Goal: Information Seeking & Learning: Find contact information

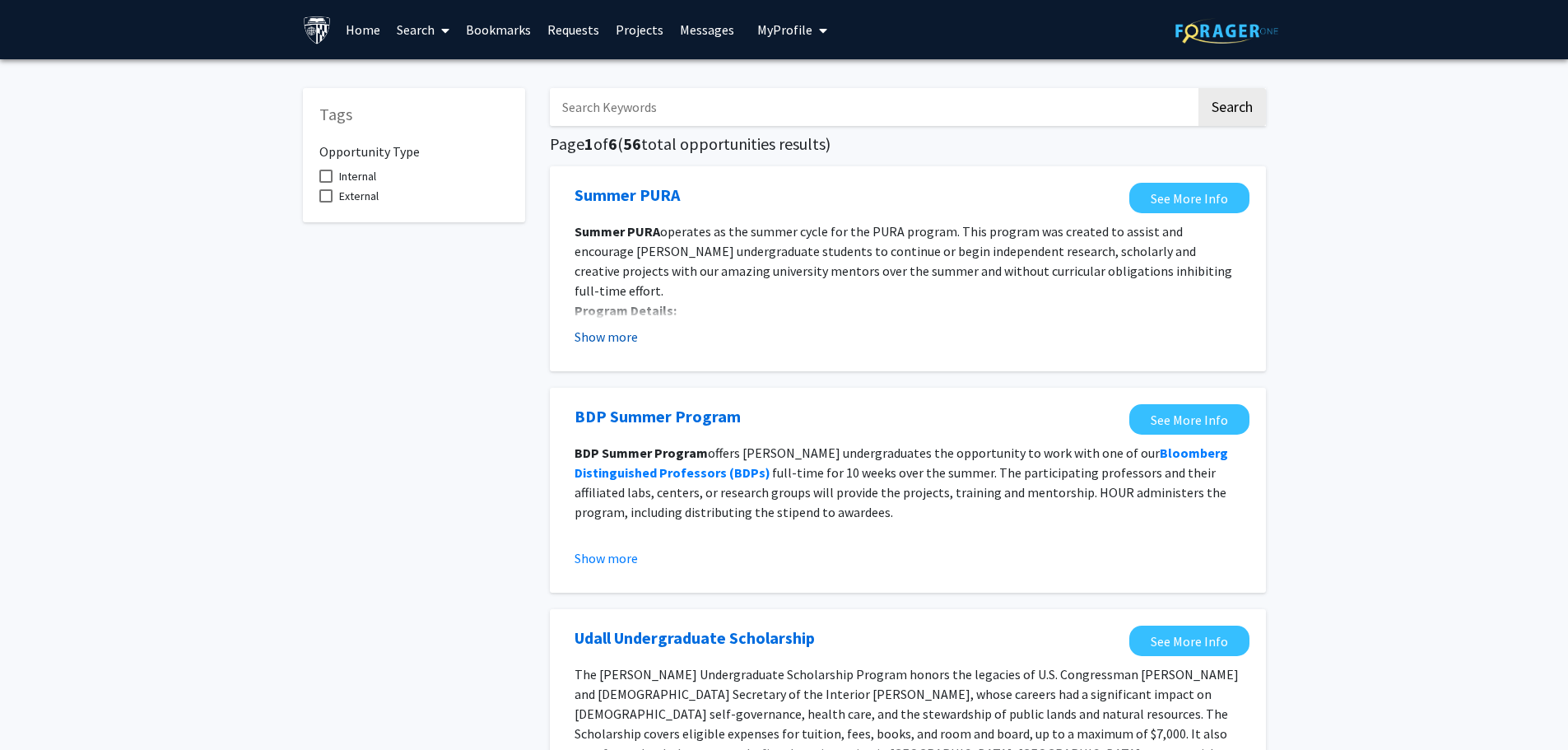
click at [618, 344] on button "Show more" at bounding box center [606, 336] width 64 height 20
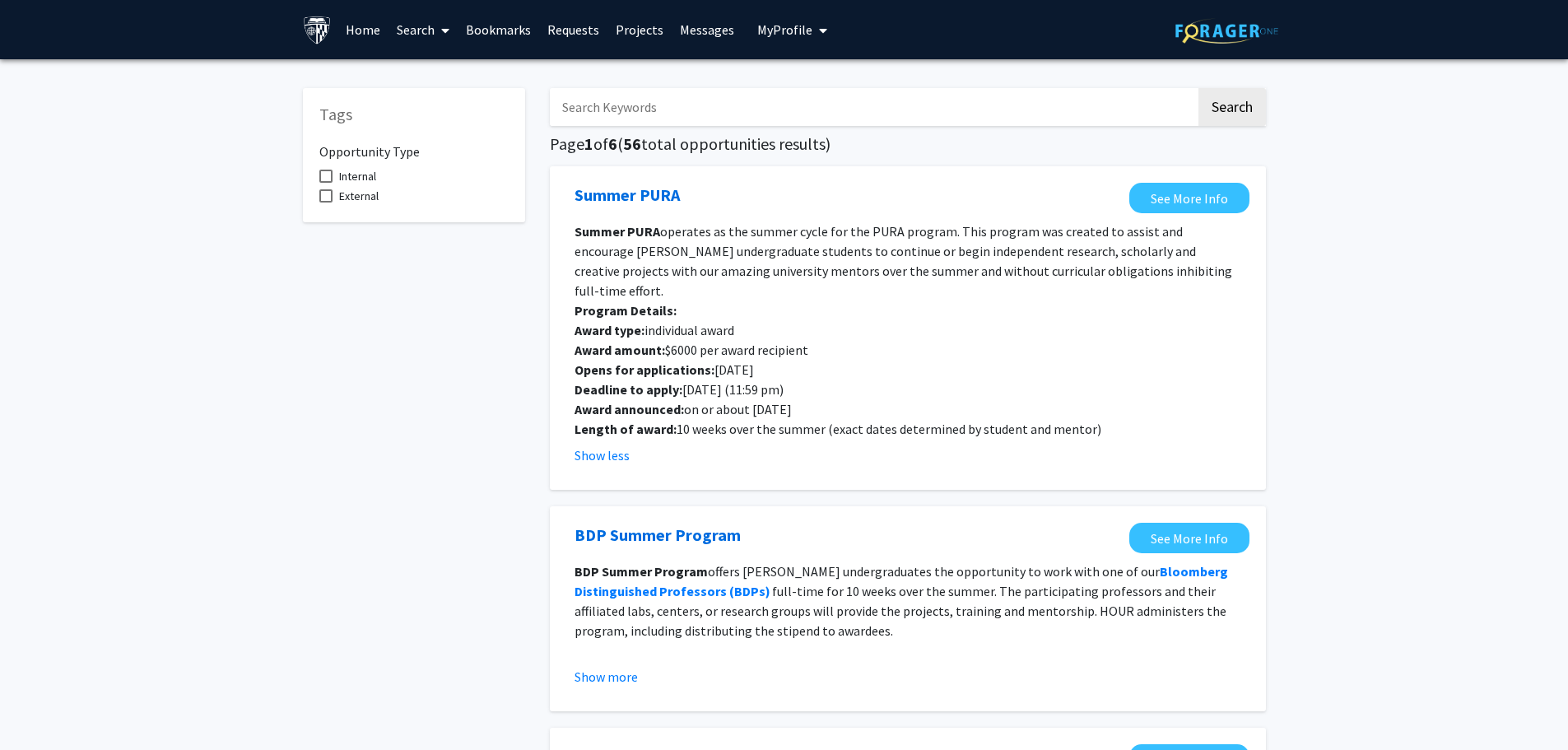
click at [325, 191] on span at bounding box center [326, 196] width 13 height 13
click at [325, 203] on input "External" at bounding box center [325, 203] width 1 height 1
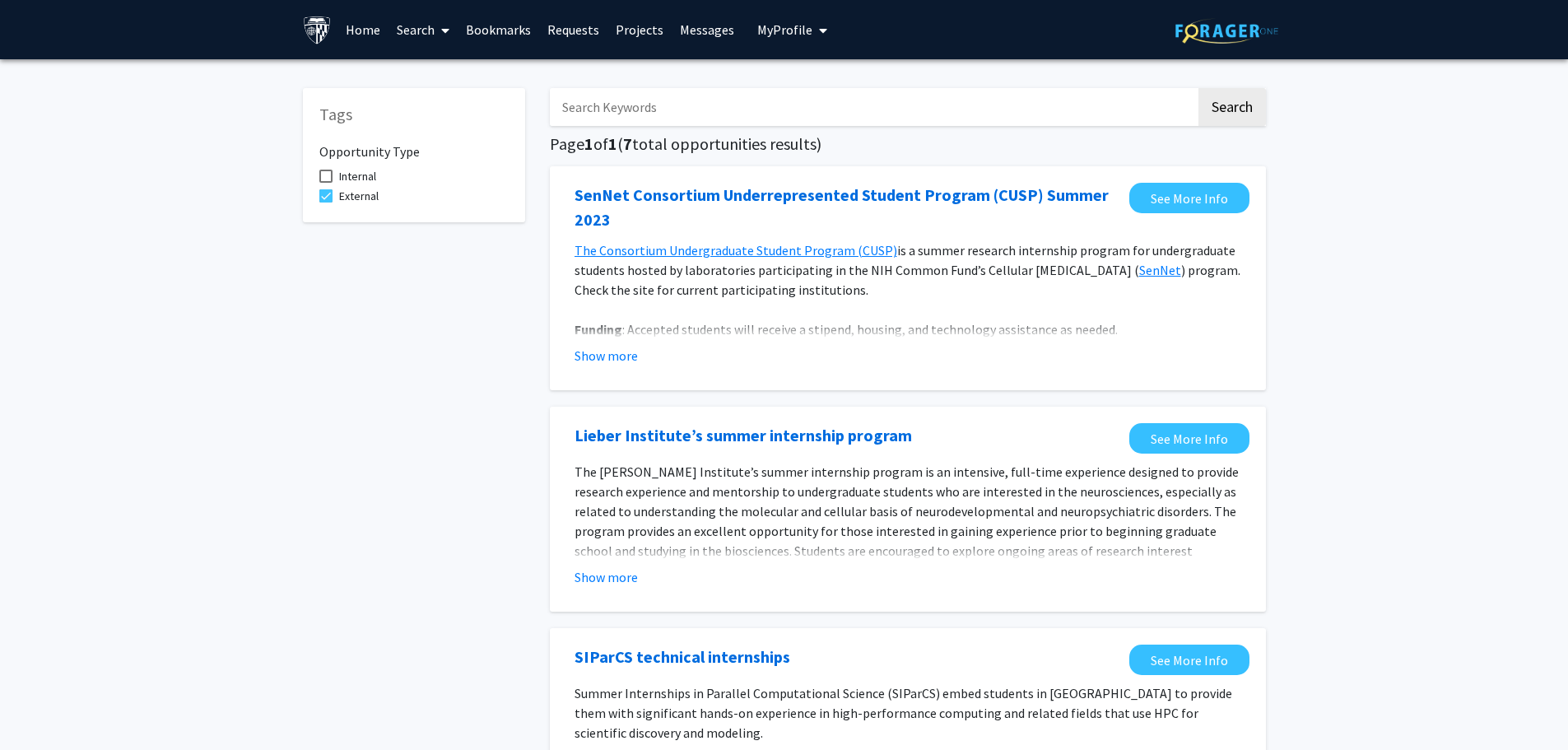
click at [331, 198] on span at bounding box center [326, 196] width 13 height 13
click at [326, 203] on input "External" at bounding box center [325, 203] width 1 height 1
checkbox input "false"
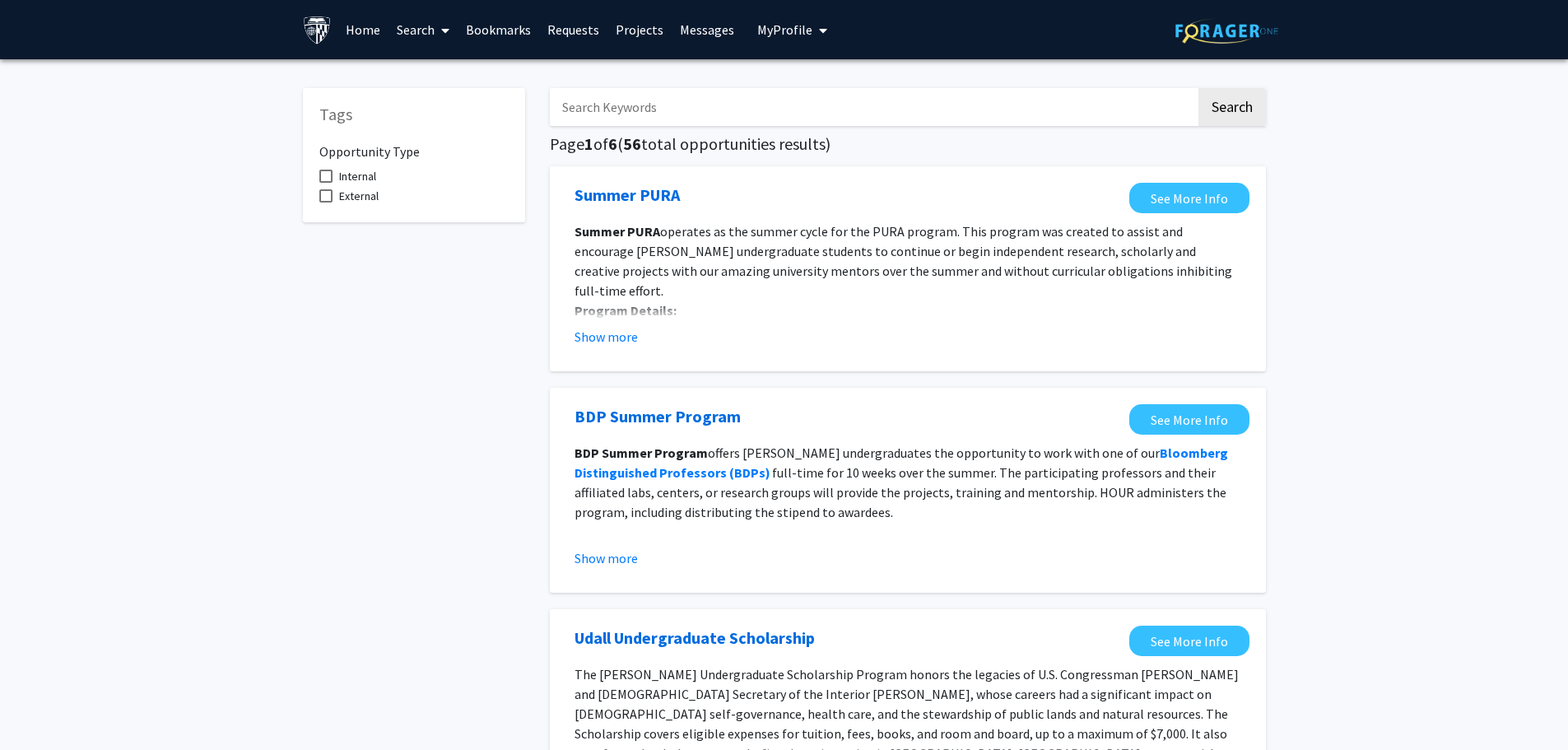
click at [332, 176] on label "Internal" at bounding box center [347, 176] width 57 height 20
click at [326, 183] on input "Internal" at bounding box center [325, 183] width 1 height 1
checkbox input "true"
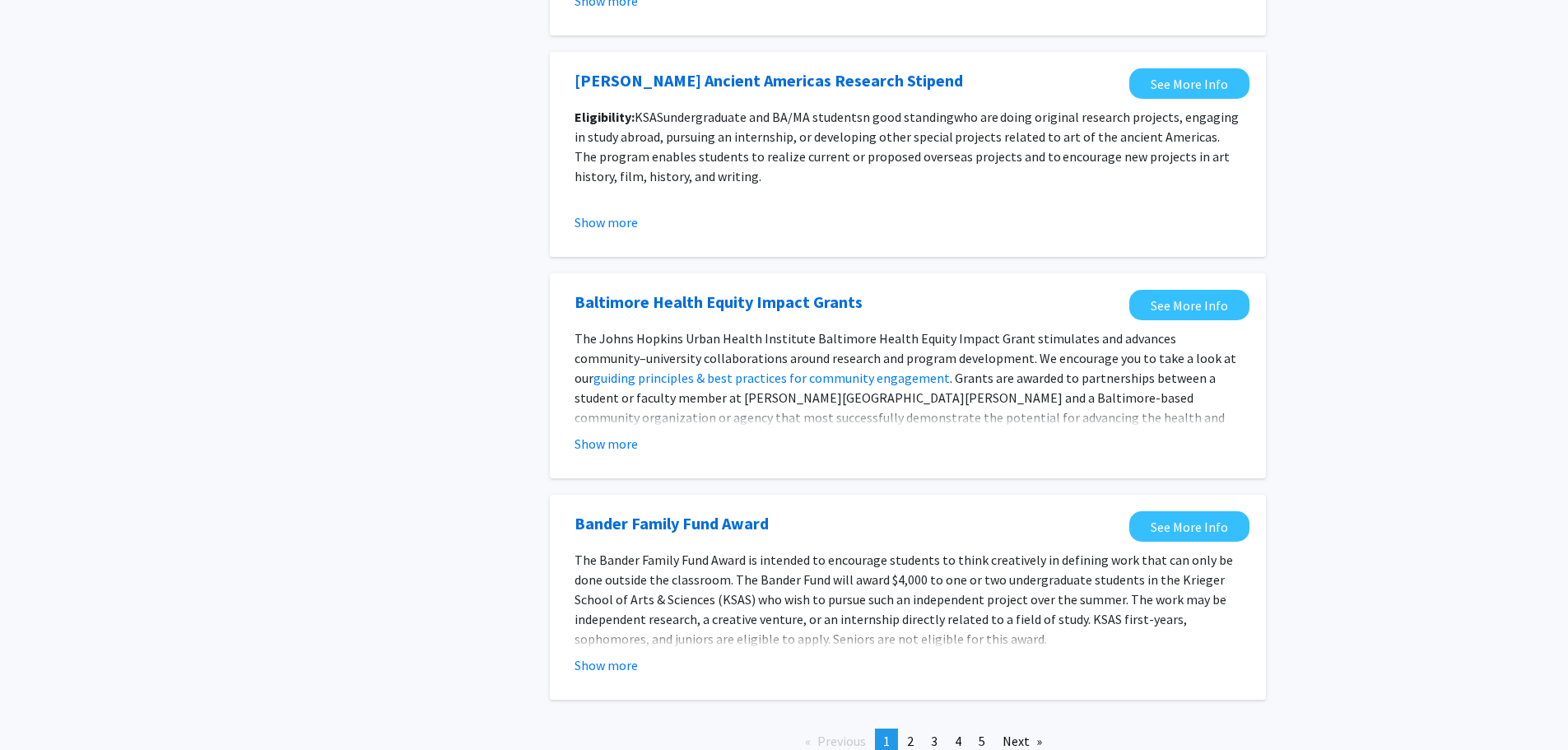
scroll to position [1702, 0]
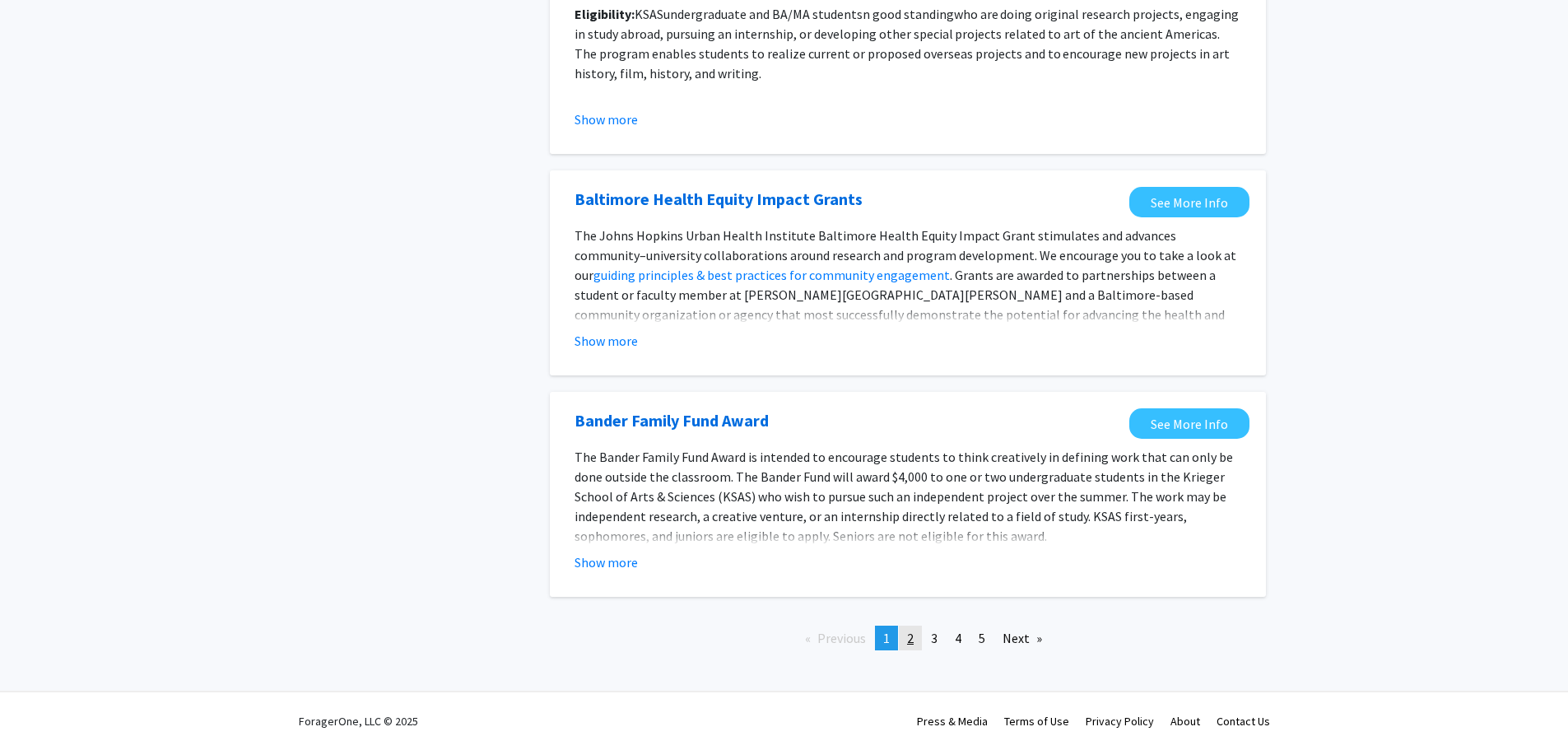
click at [918, 633] on link "page 2" at bounding box center [910, 638] width 23 height 24
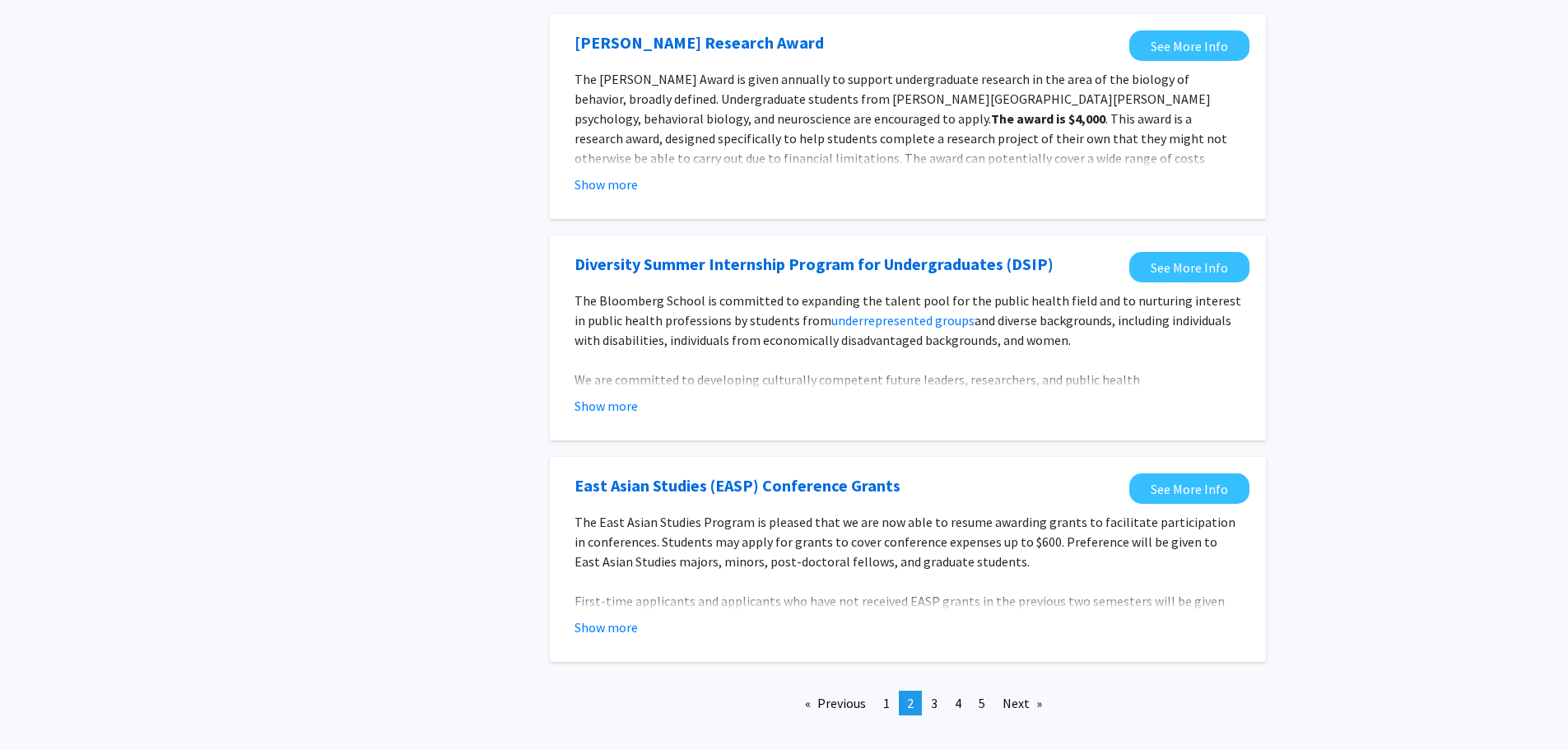
scroll to position [1729, 0]
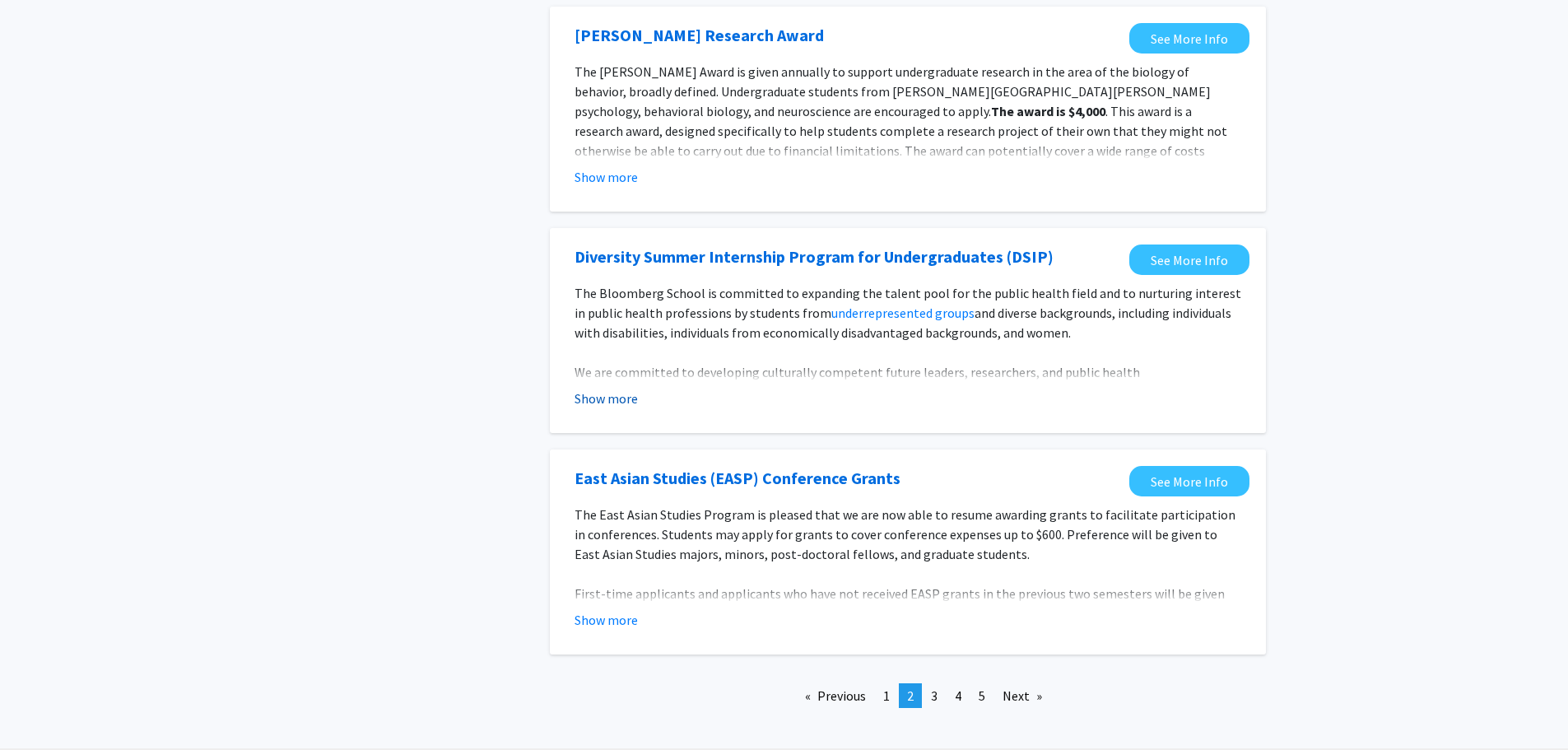
click at [627, 401] on button "Show more" at bounding box center [606, 398] width 64 height 20
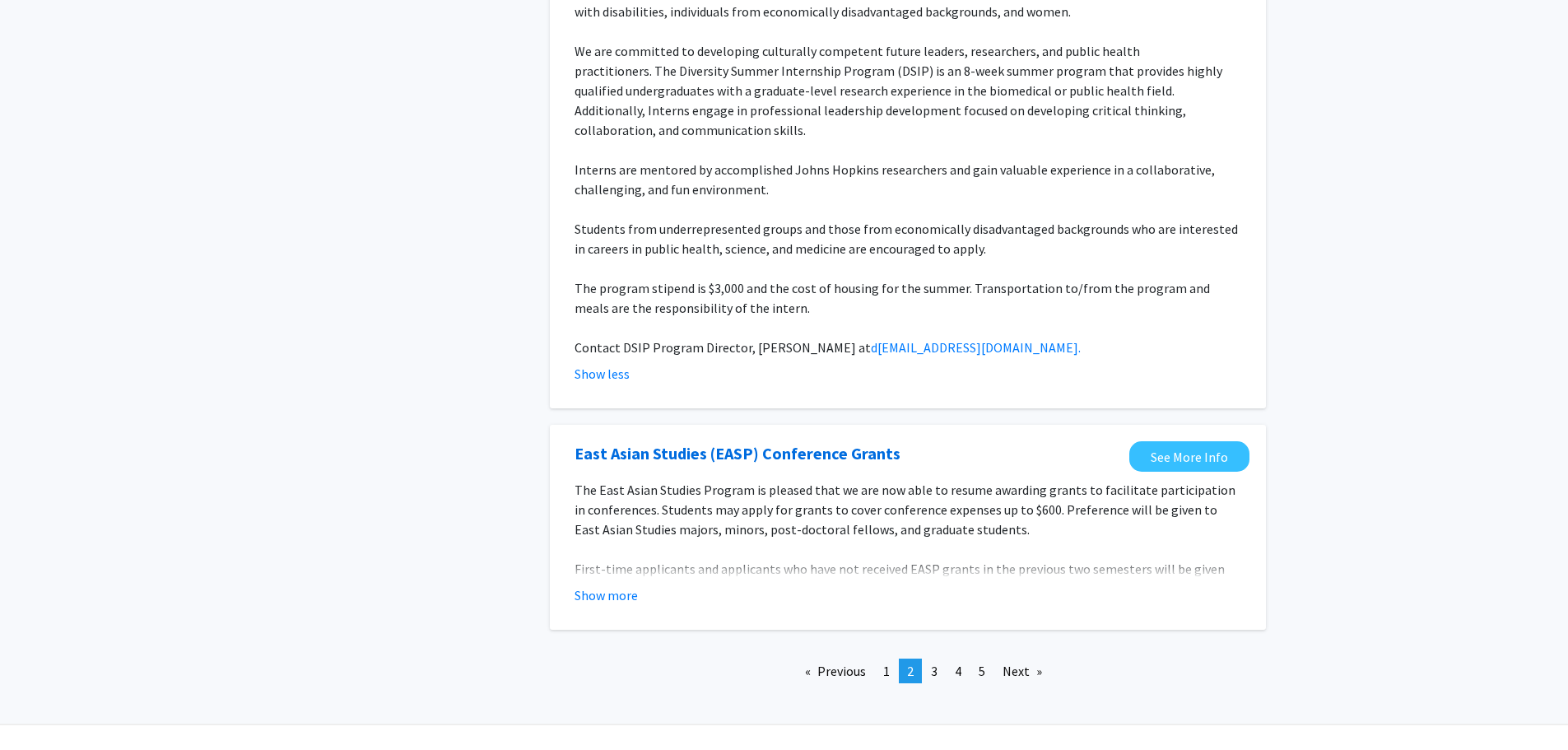
scroll to position [2063, 0]
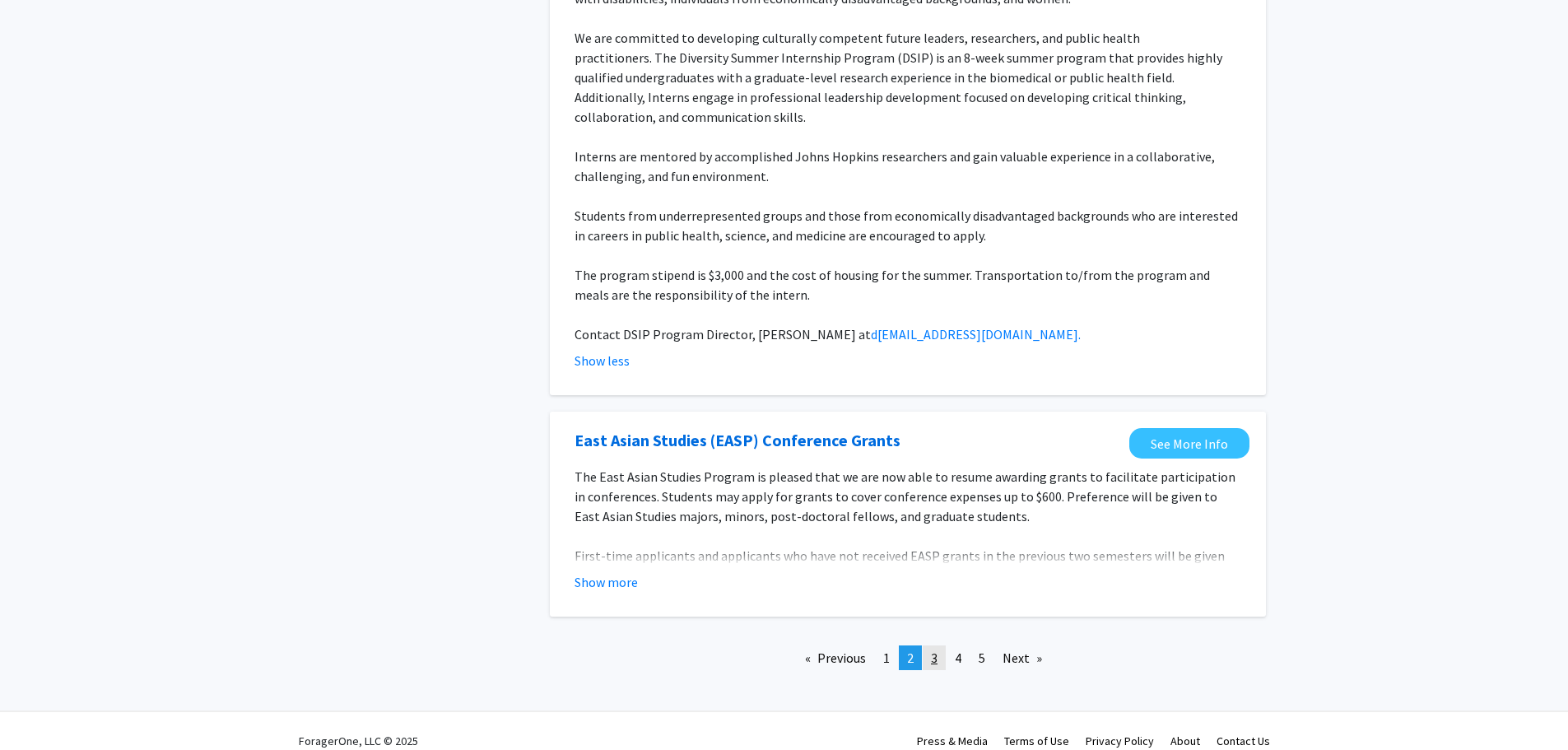
click at [935, 649] on span "3" at bounding box center [934, 658] width 7 height 17
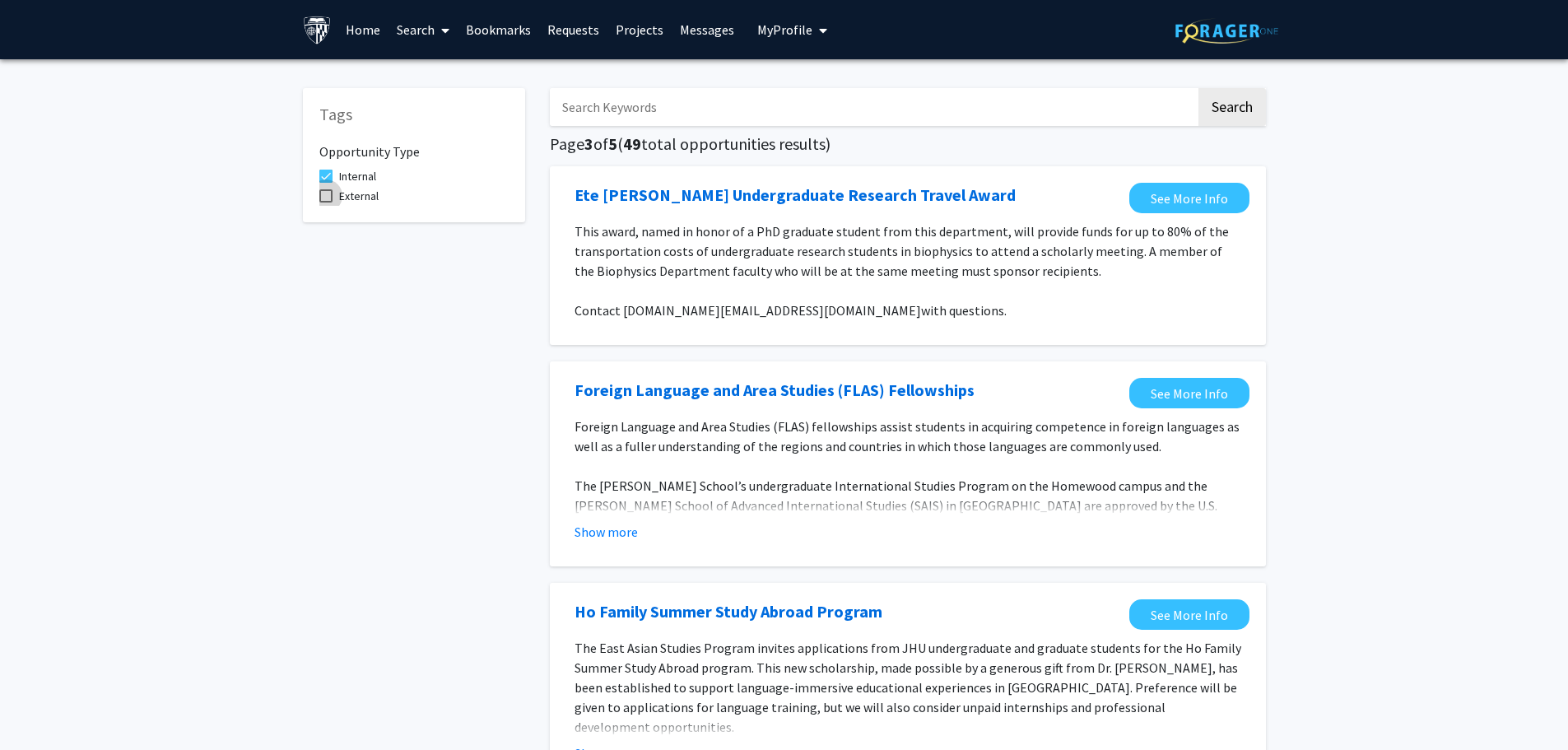
click at [350, 195] on span "External" at bounding box center [359, 195] width 39 height 20
click at [326, 203] on input "External" at bounding box center [325, 203] width 1 height 1
checkbox input "true"
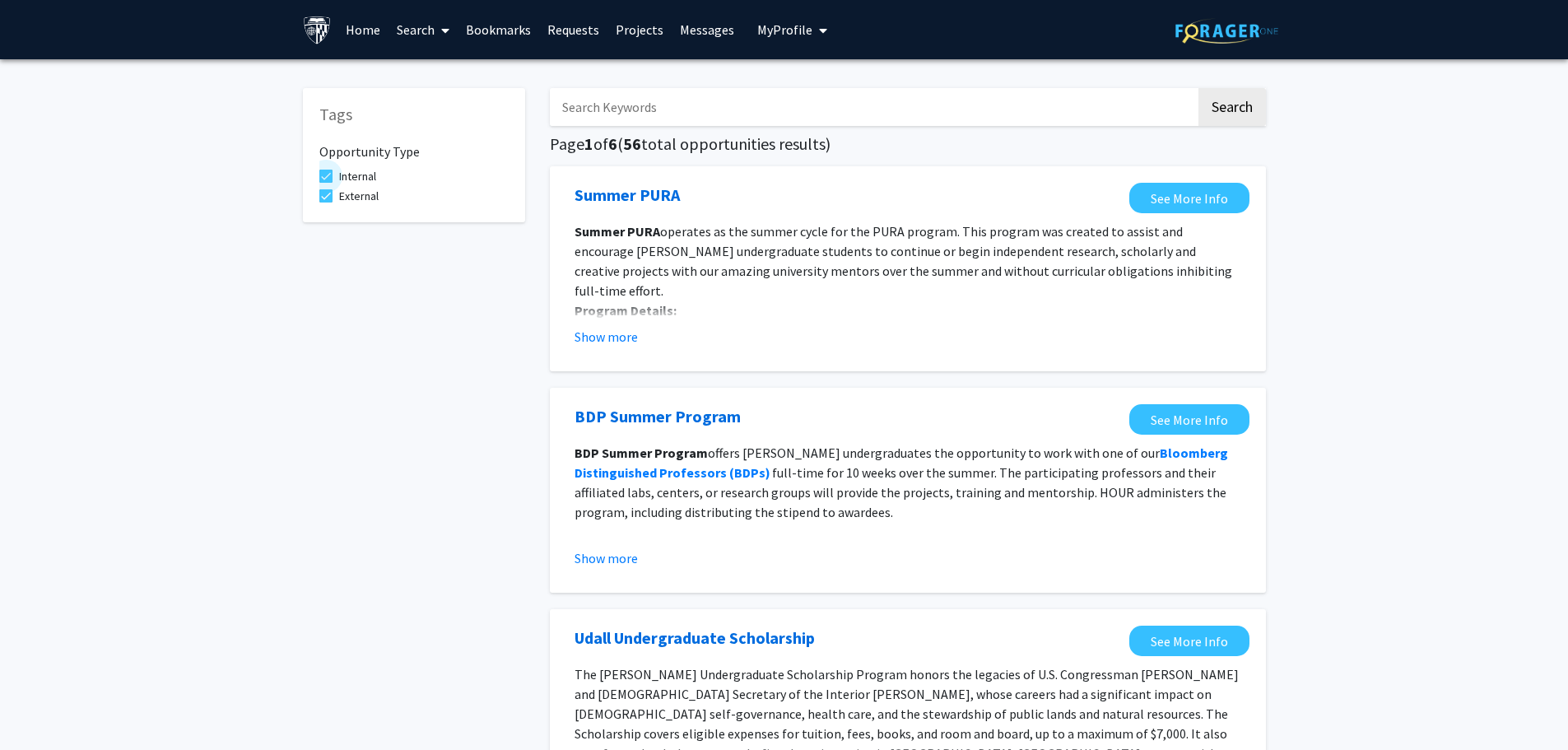
click at [336, 177] on label "Internal" at bounding box center [347, 176] width 57 height 20
click at [326, 183] on input "Internal" at bounding box center [325, 183] width 1 height 1
checkbox input "false"
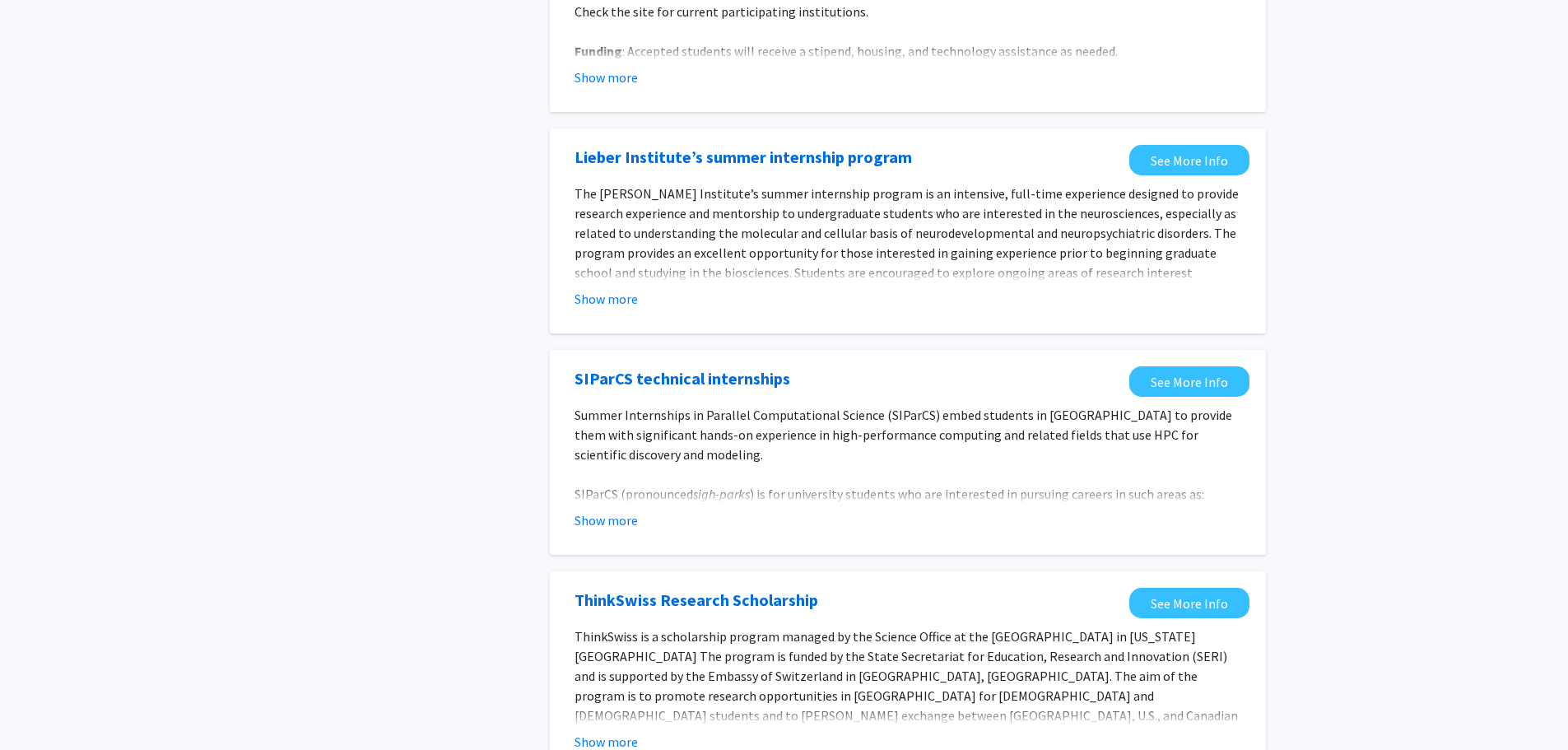
scroll to position [330, 0]
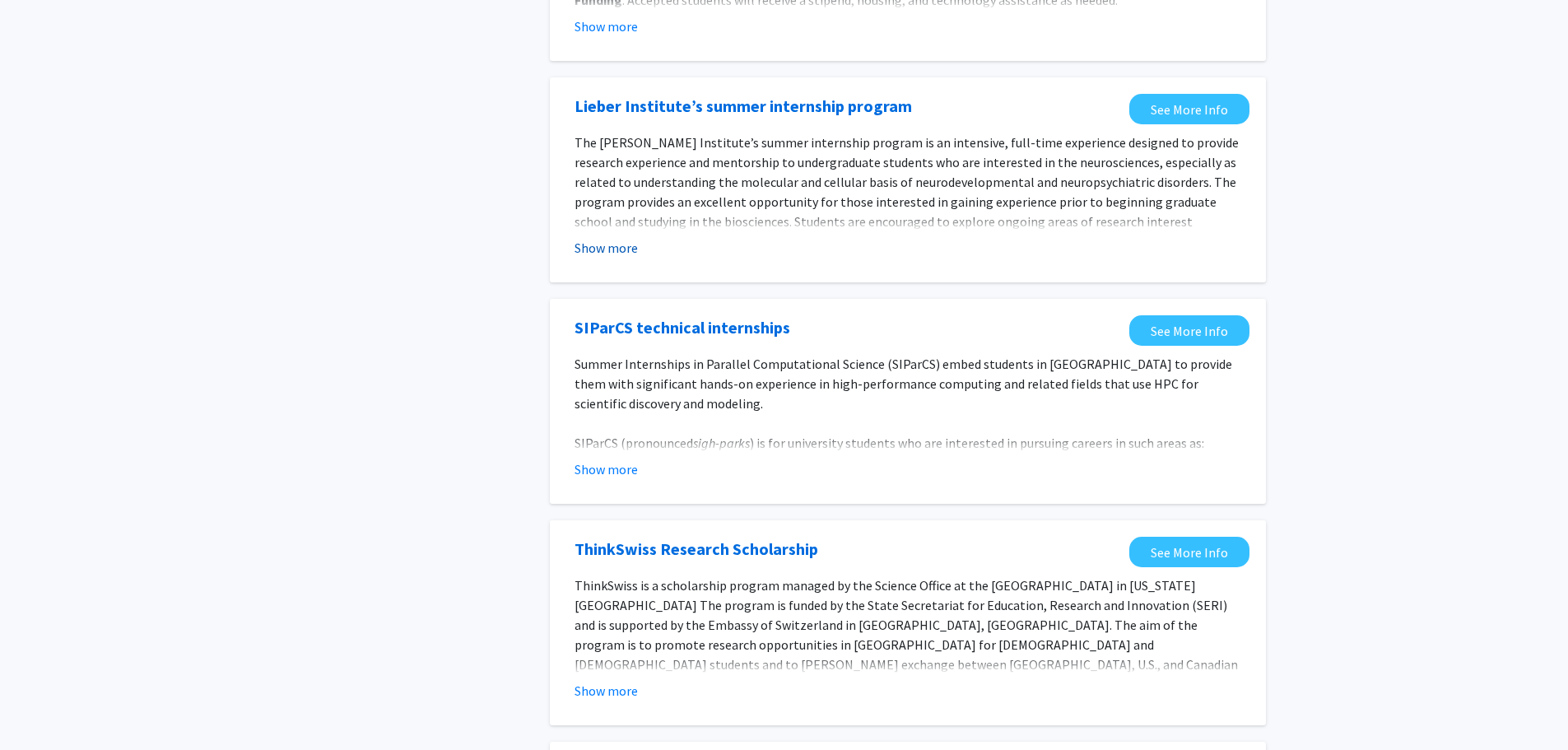
click at [605, 244] on button "Show more" at bounding box center [606, 248] width 64 height 20
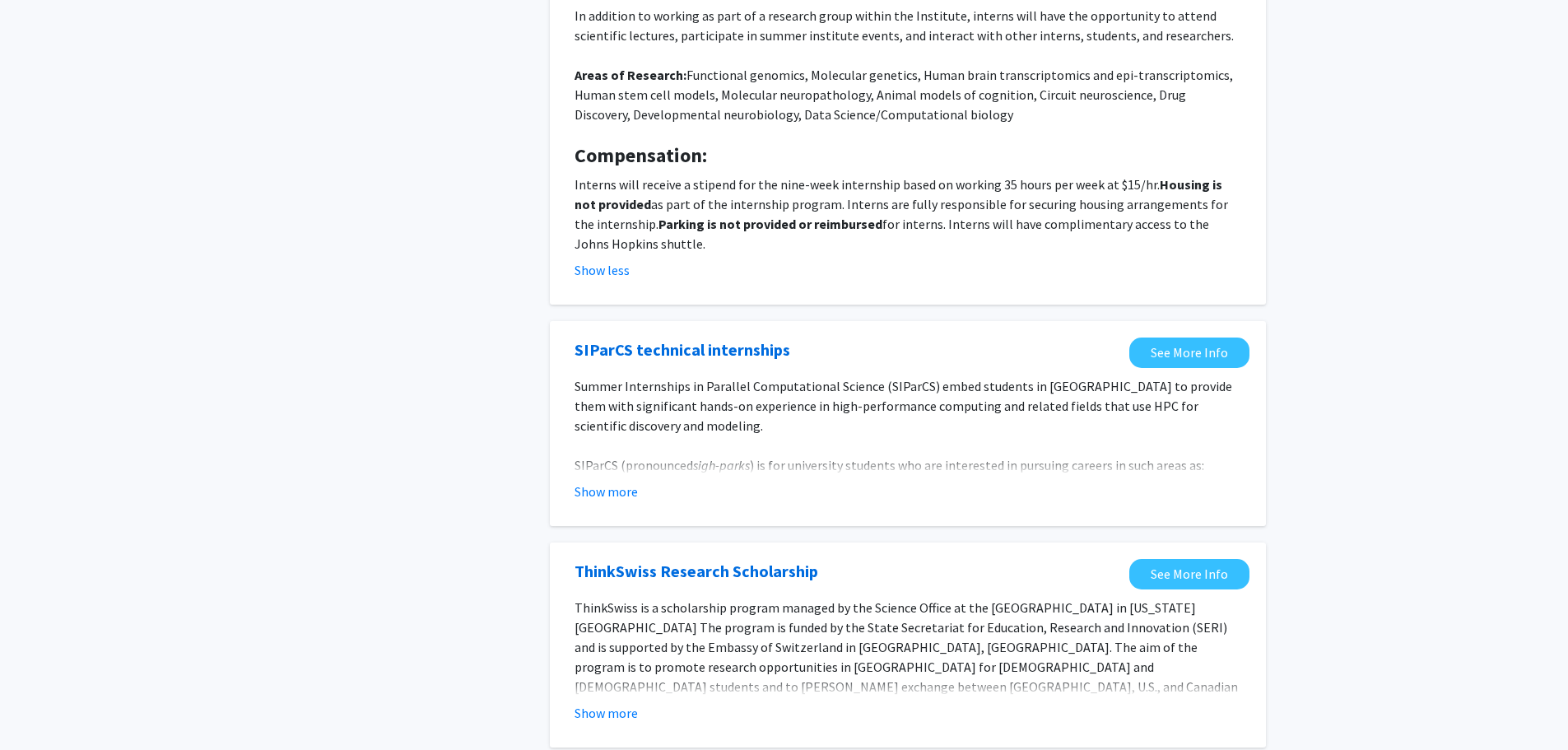
scroll to position [658, 0]
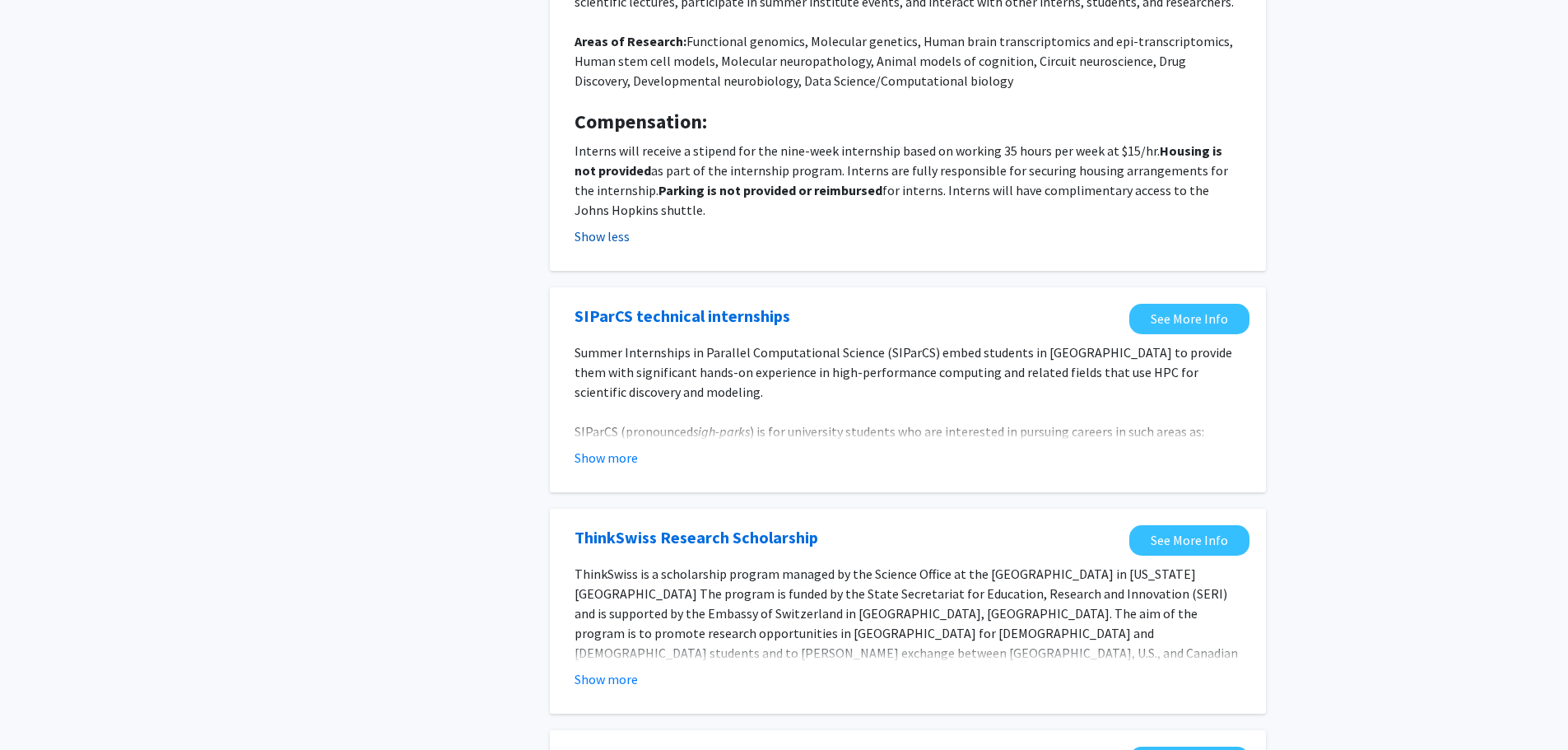
click at [605, 239] on button "Show less" at bounding box center [601, 235] width 55 height 20
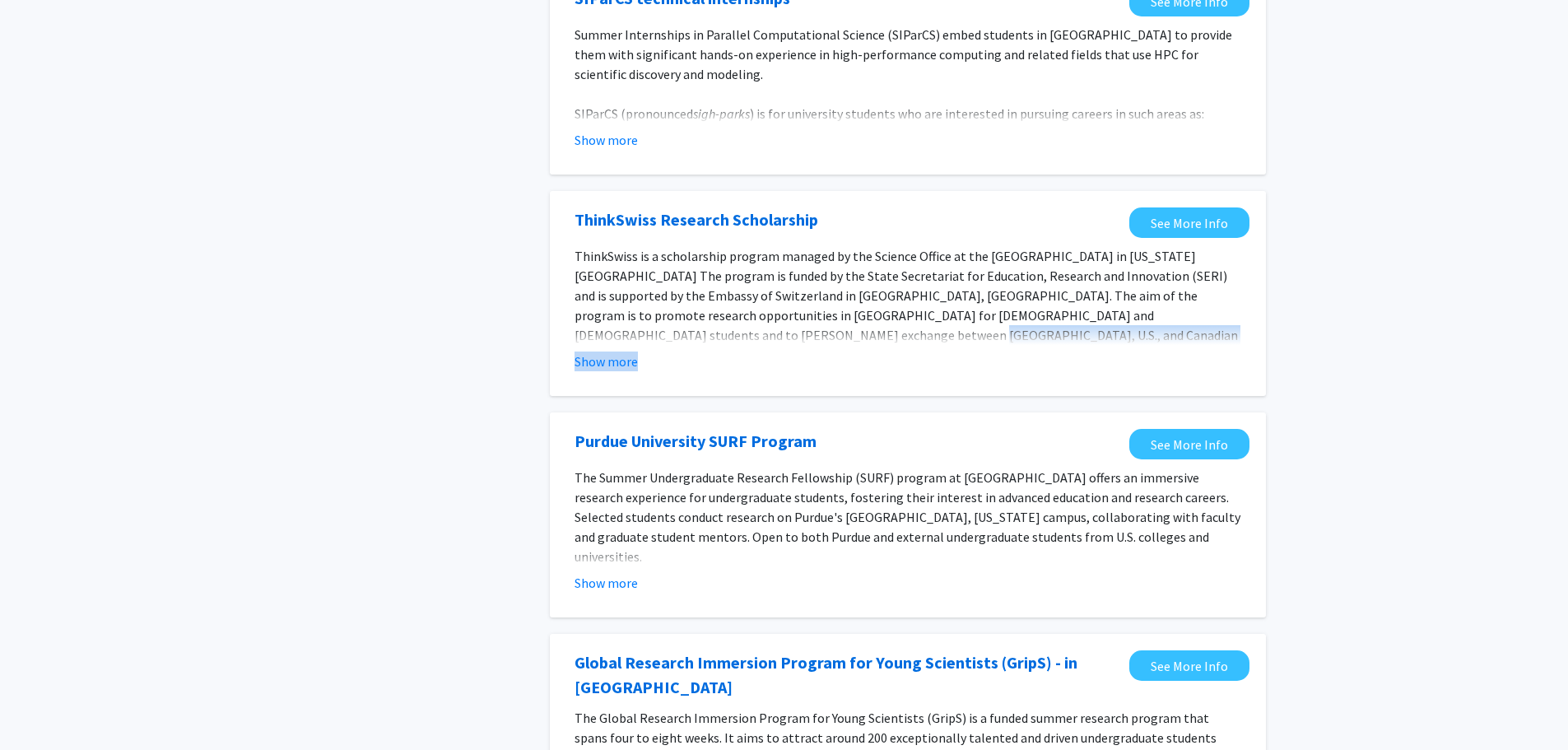
drag, startPoint x: 615, startPoint y: 344, endPoint x: 618, endPoint y: 386, distance: 42.1
click at [618, 385] on div "ThinkSwiss Research Scholarship See More Info ThinkSwiss is a scholarship progr…" at bounding box center [908, 292] width 716 height 205
click at [618, 371] on button "Show more" at bounding box center [606, 361] width 64 height 20
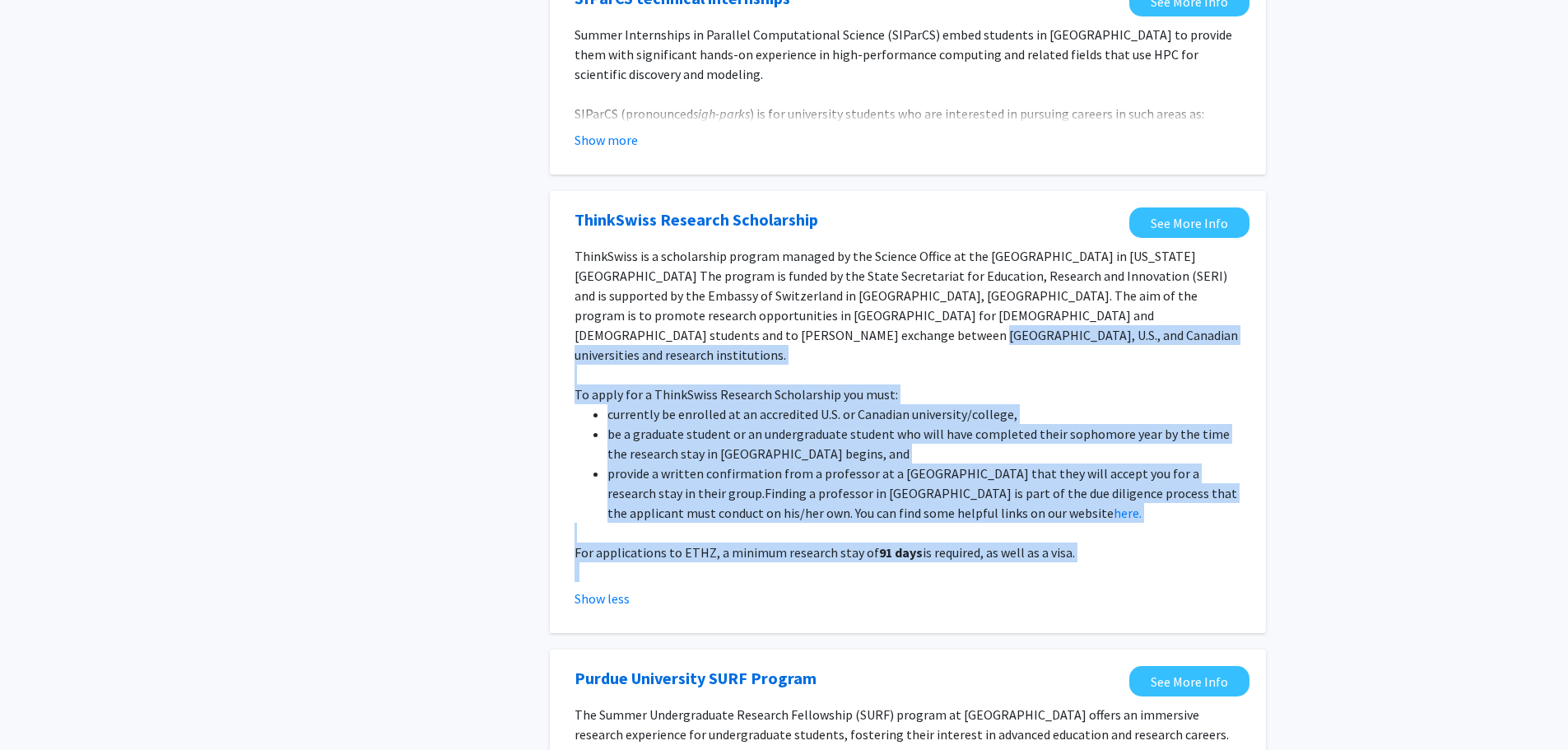
click at [973, 334] on p "ThinkSwiss is a scholarship program managed by the Science Office at the [GEOGR…" at bounding box center [908, 305] width 667 height 119
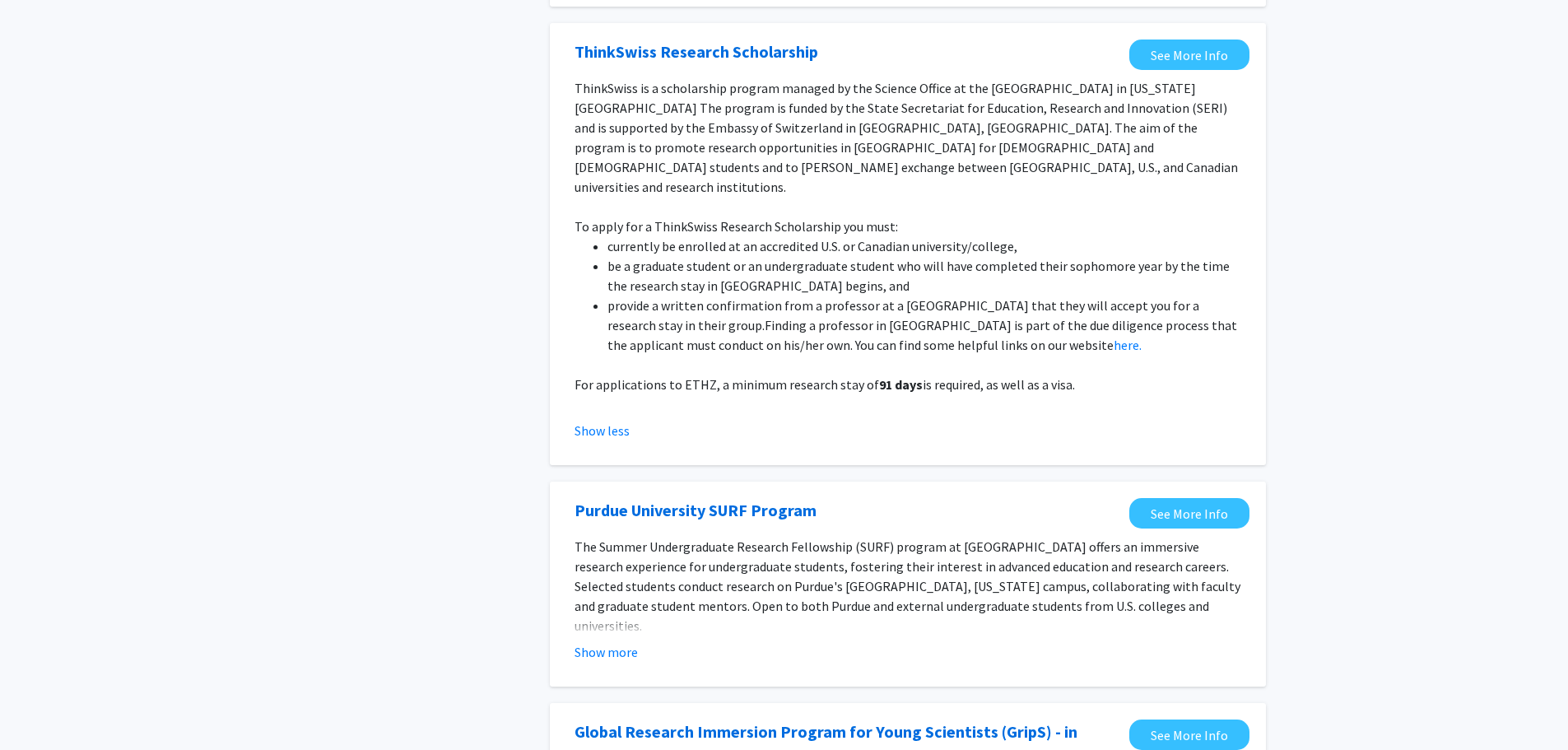
scroll to position [905, 0]
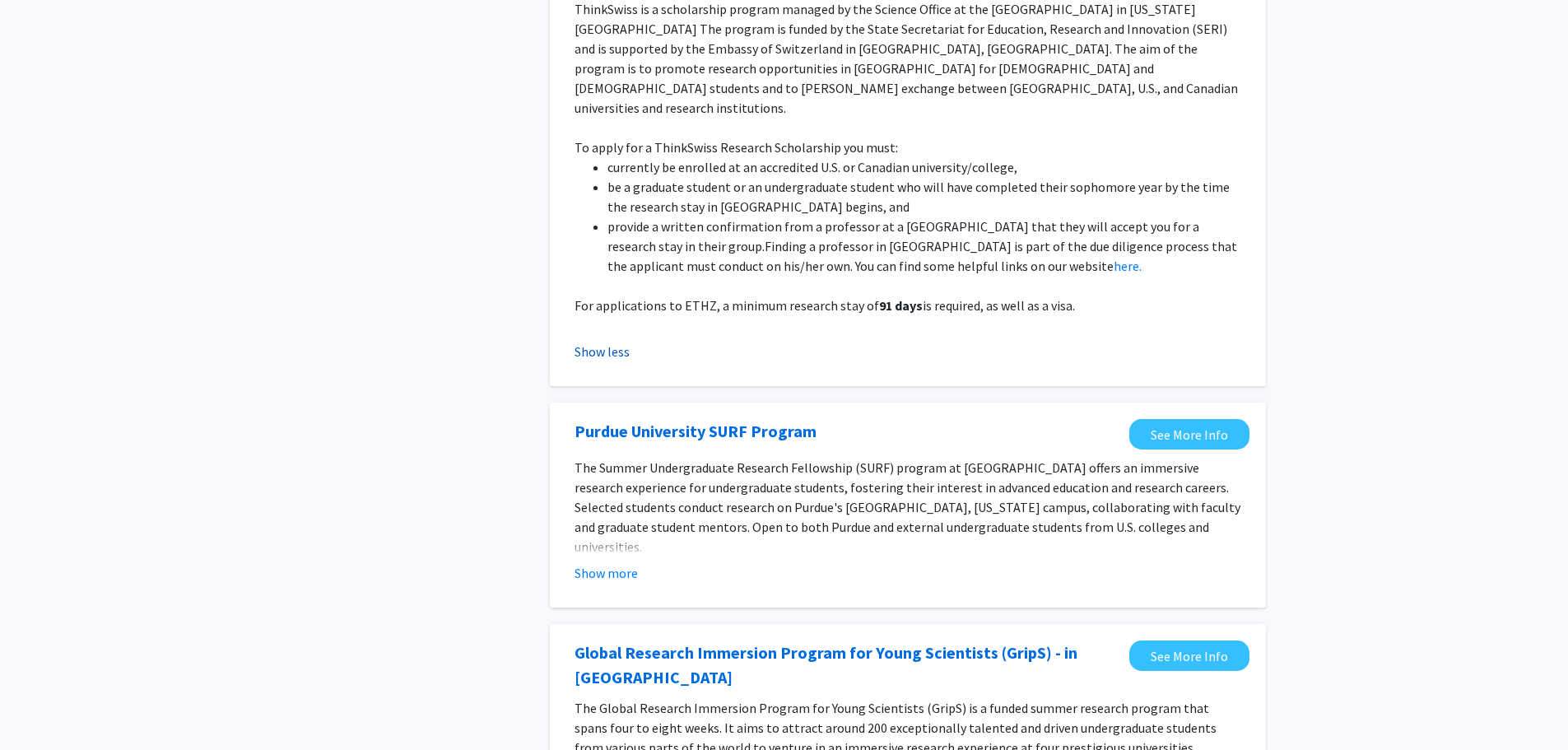
click at [612, 342] on button "Show less" at bounding box center [601, 351] width 55 height 20
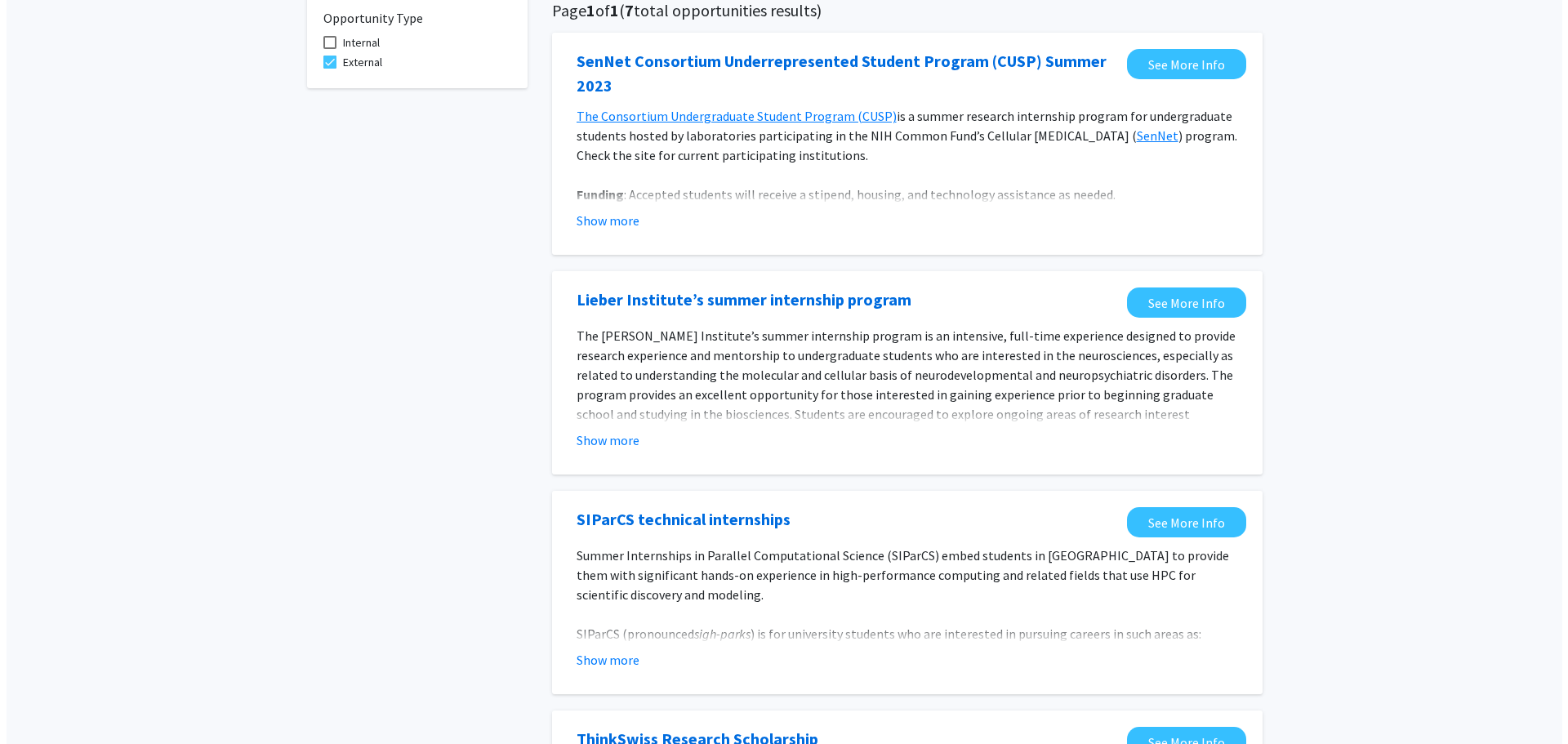
scroll to position [0, 0]
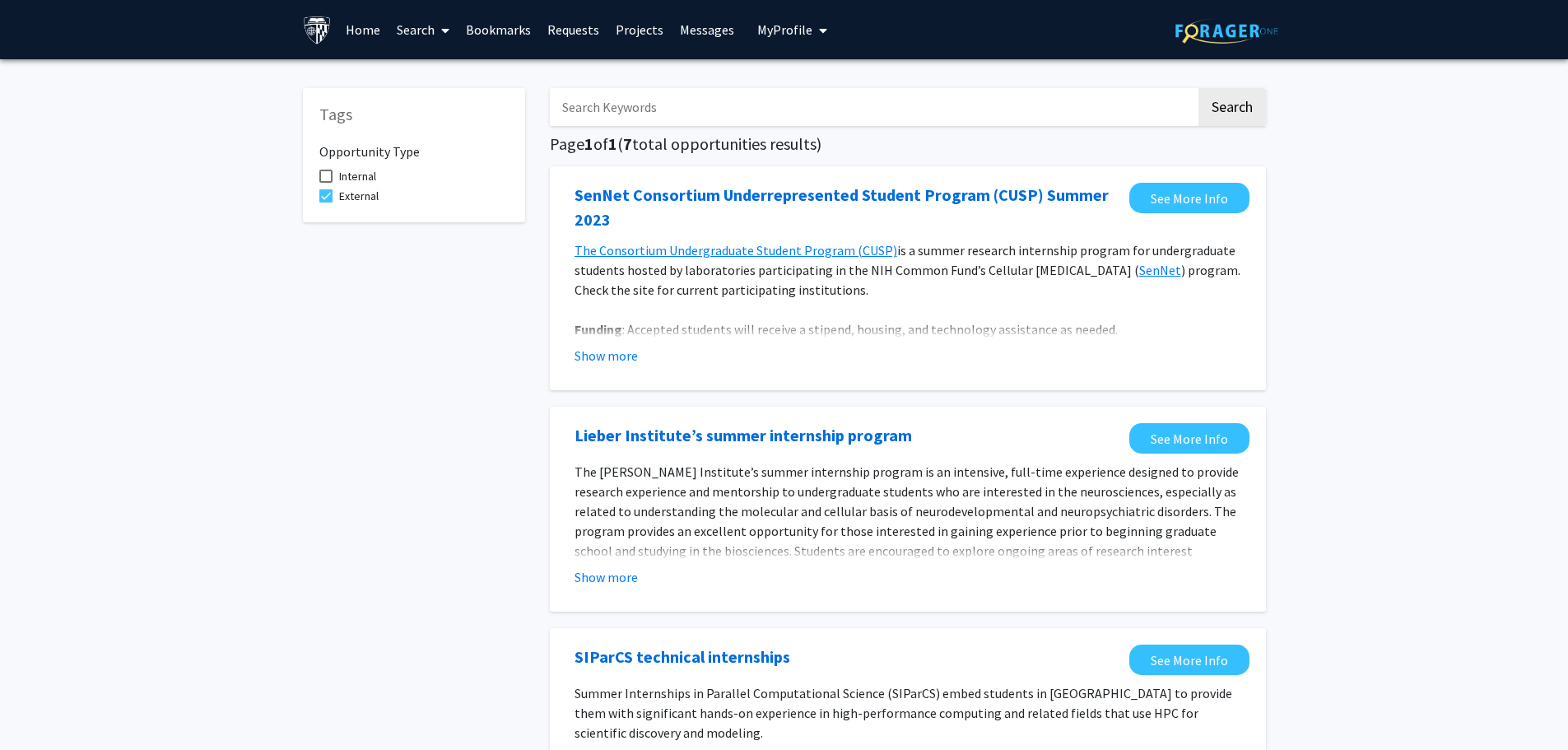
click at [440, 37] on span at bounding box center [442, 31] width 15 height 58
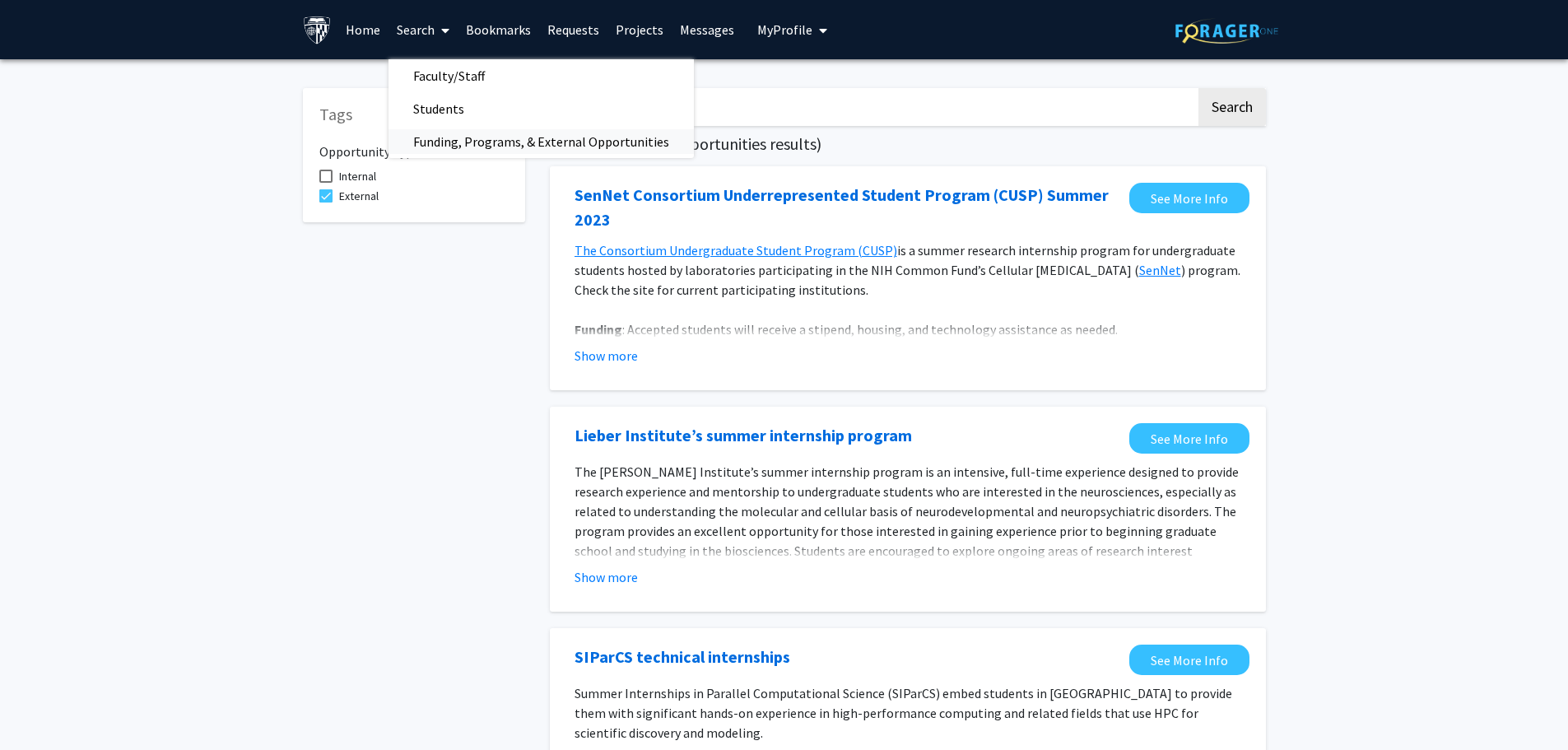
click at [452, 142] on span "Funding, Programs, & External Opportunities" at bounding box center [541, 141] width 305 height 33
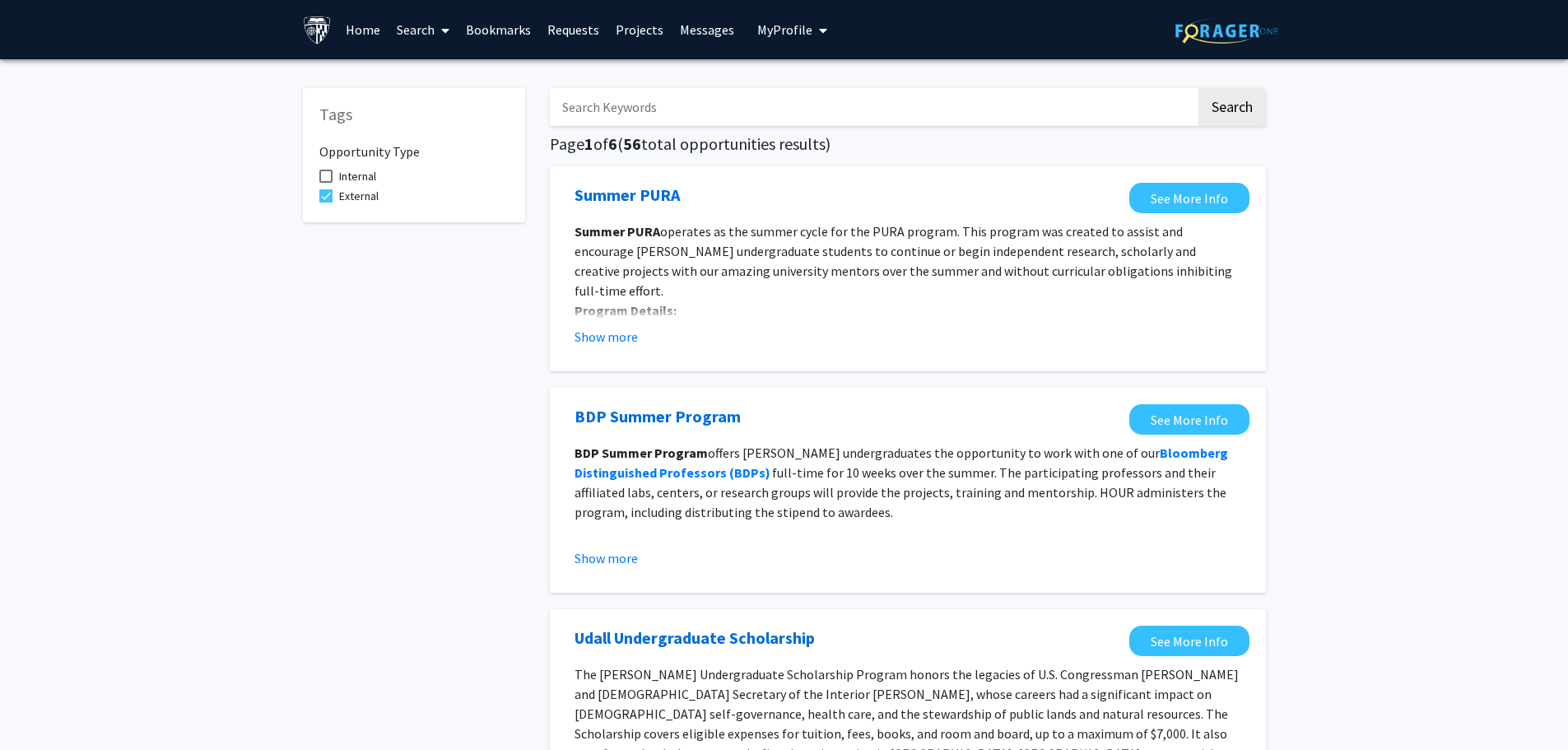
click at [630, 28] on link "Projects" at bounding box center [639, 30] width 64 height 58
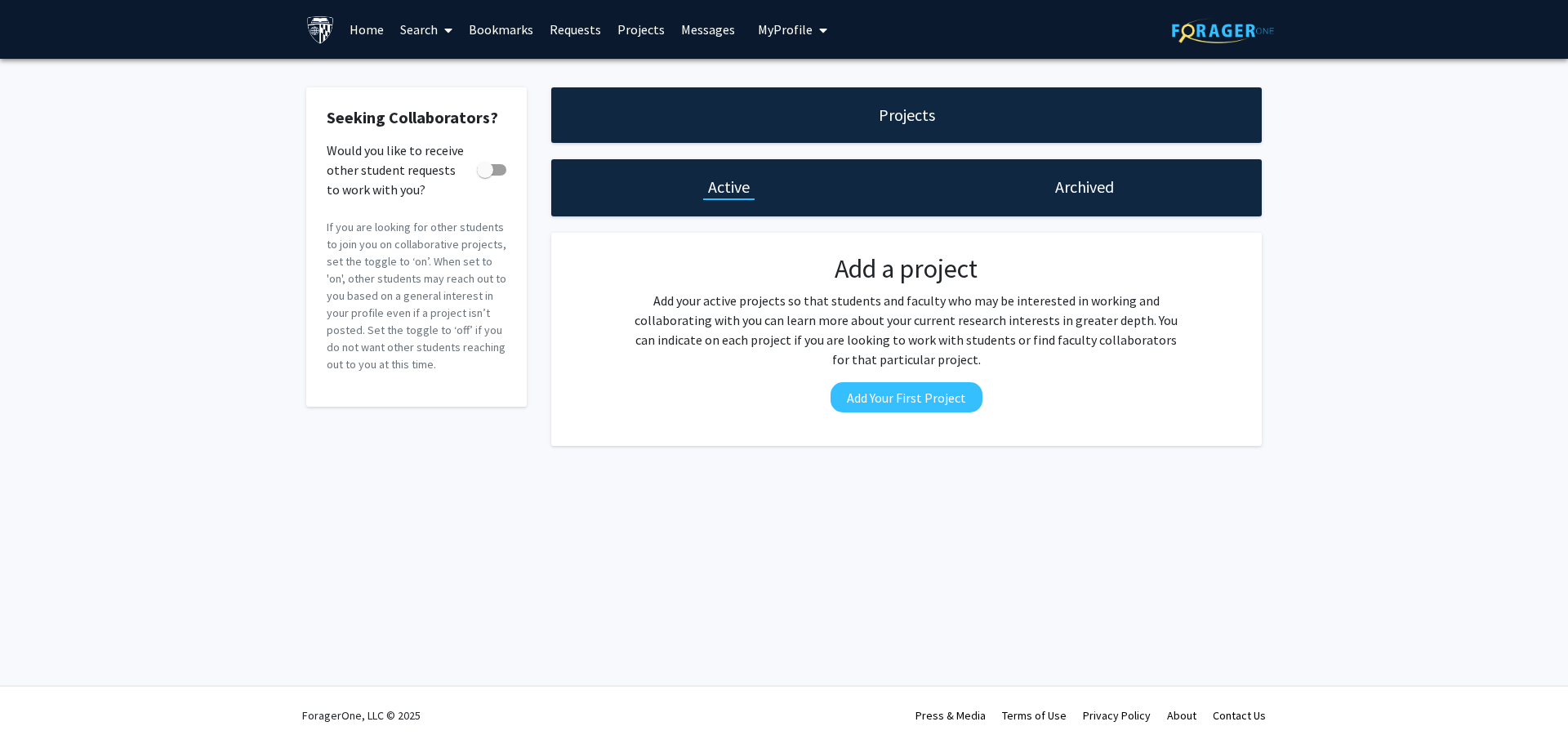
click at [1081, 198] on div "Archived" at bounding box center [1083, 188] width 355 height 57
click at [1074, 176] on h1 "Archived" at bounding box center [1084, 186] width 58 height 23
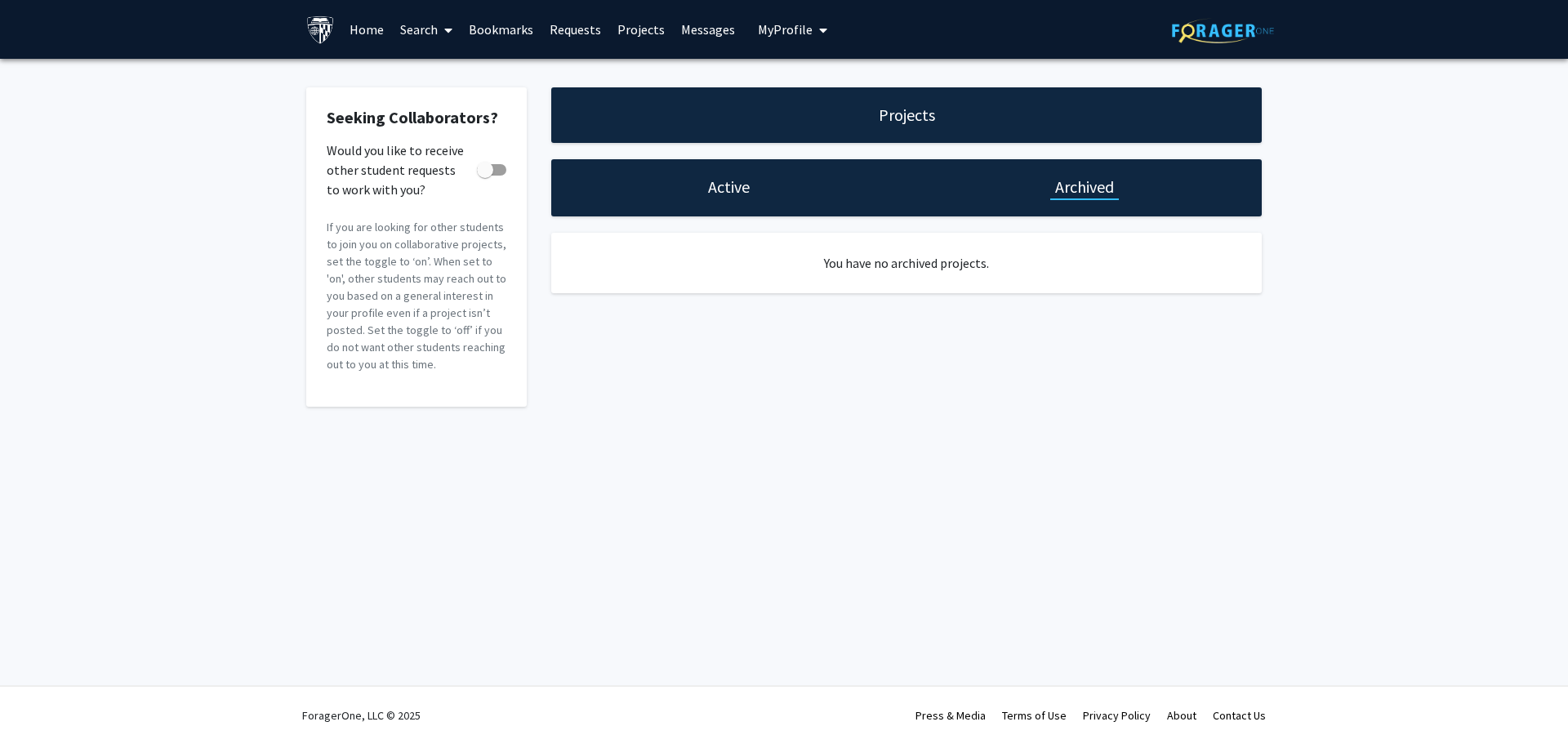
click at [609, 32] on link "Projects" at bounding box center [640, 30] width 64 height 57
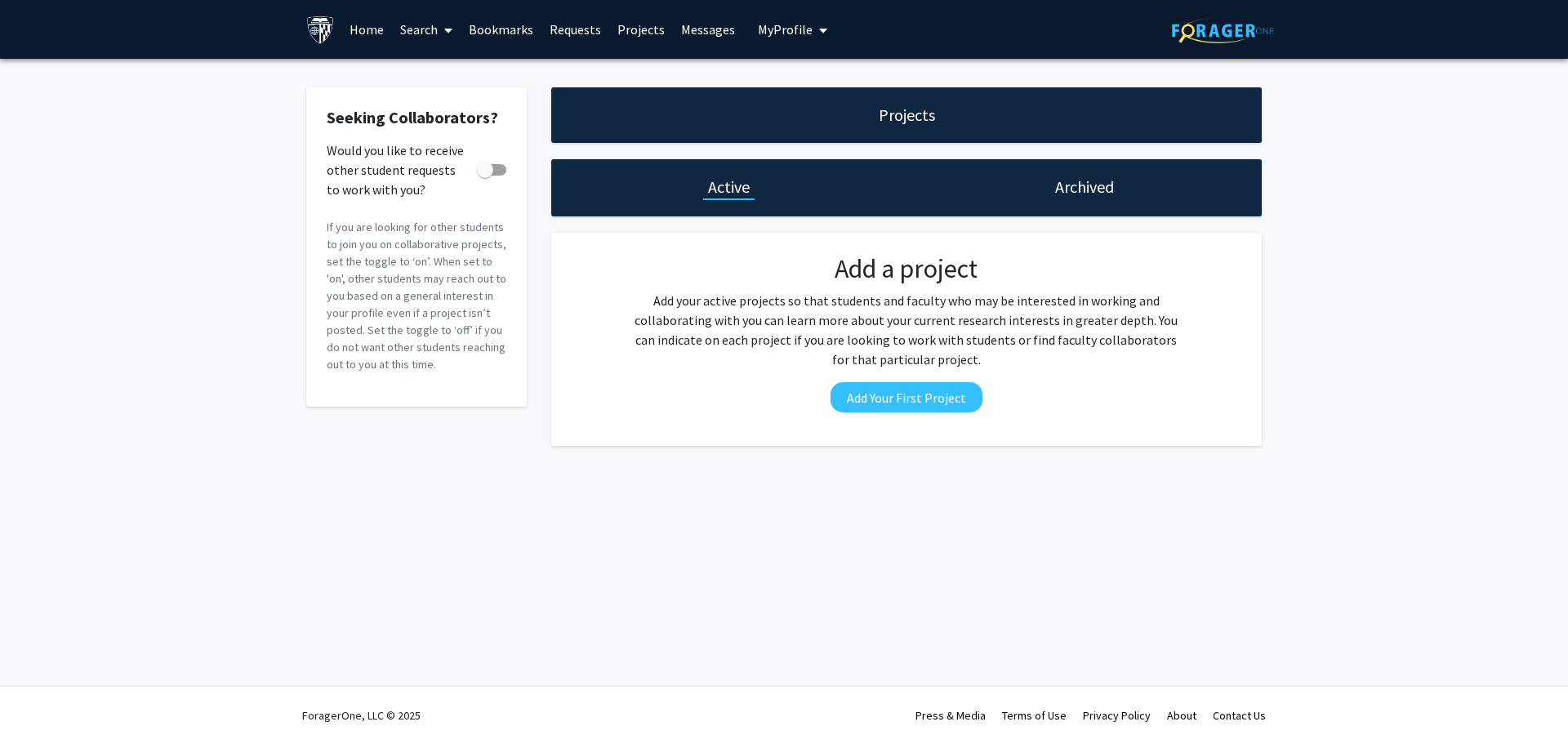
click at [653, 34] on link "Projects" at bounding box center [640, 30] width 64 height 57
click at [371, 22] on link "Home" at bounding box center [366, 30] width 51 height 57
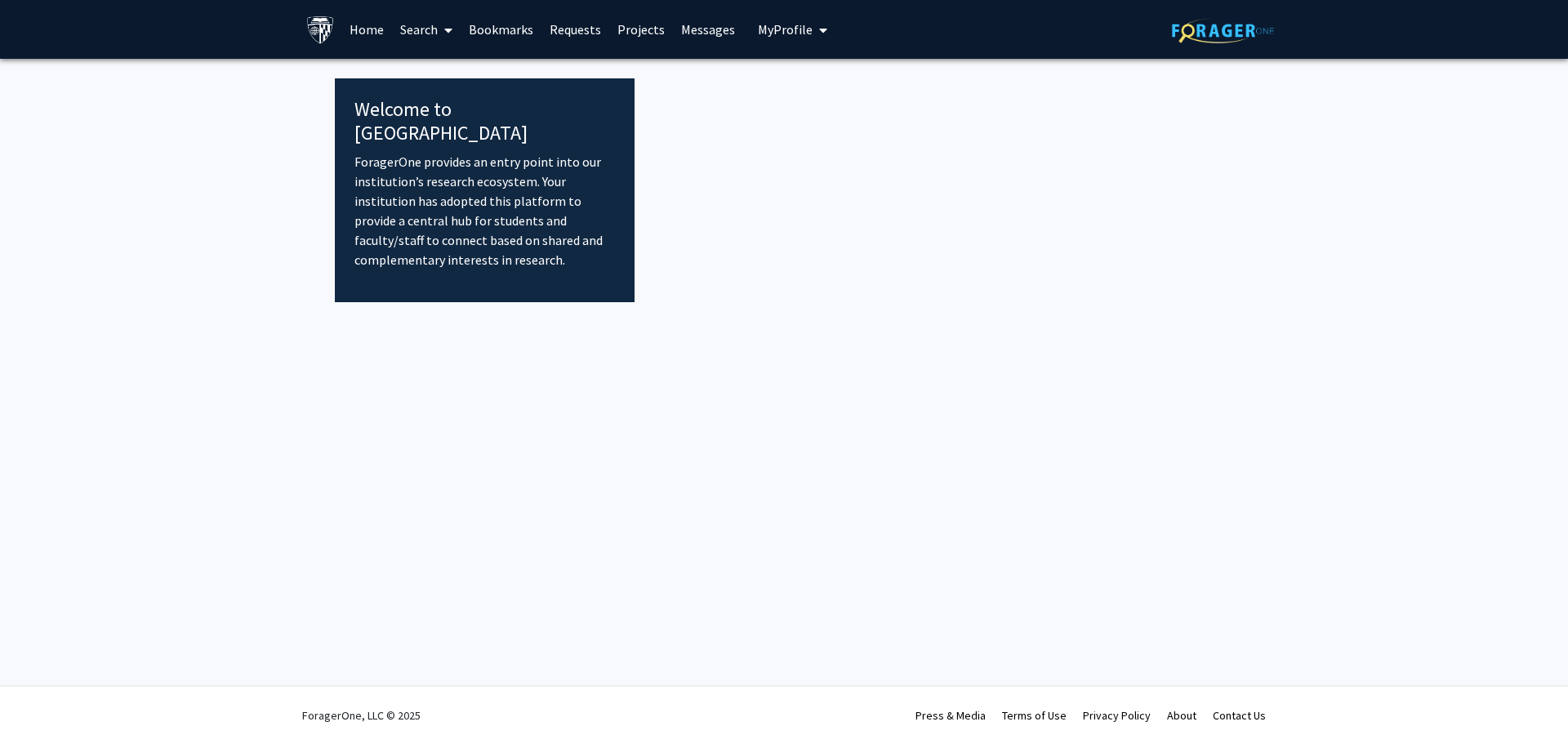
click at [935, 237] on div at bounding box center [934, 190] width 599 height 223
click at [414, 27] on link "Search" at bounding box center [426, 30] width 69 height 57
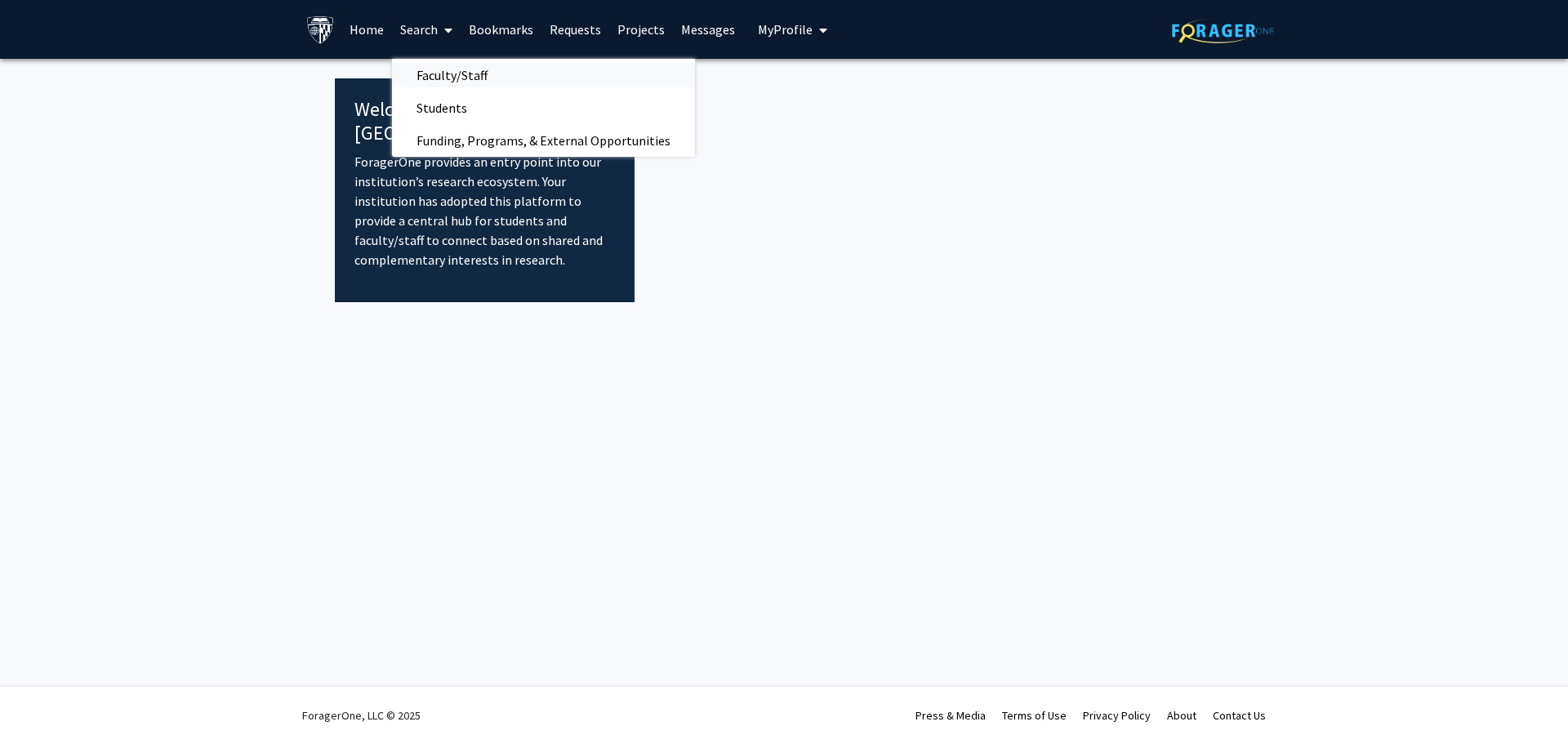
click at [455, 78] on span "Faculty/Staff" at bounding box center [452, 74] width 120 height 32
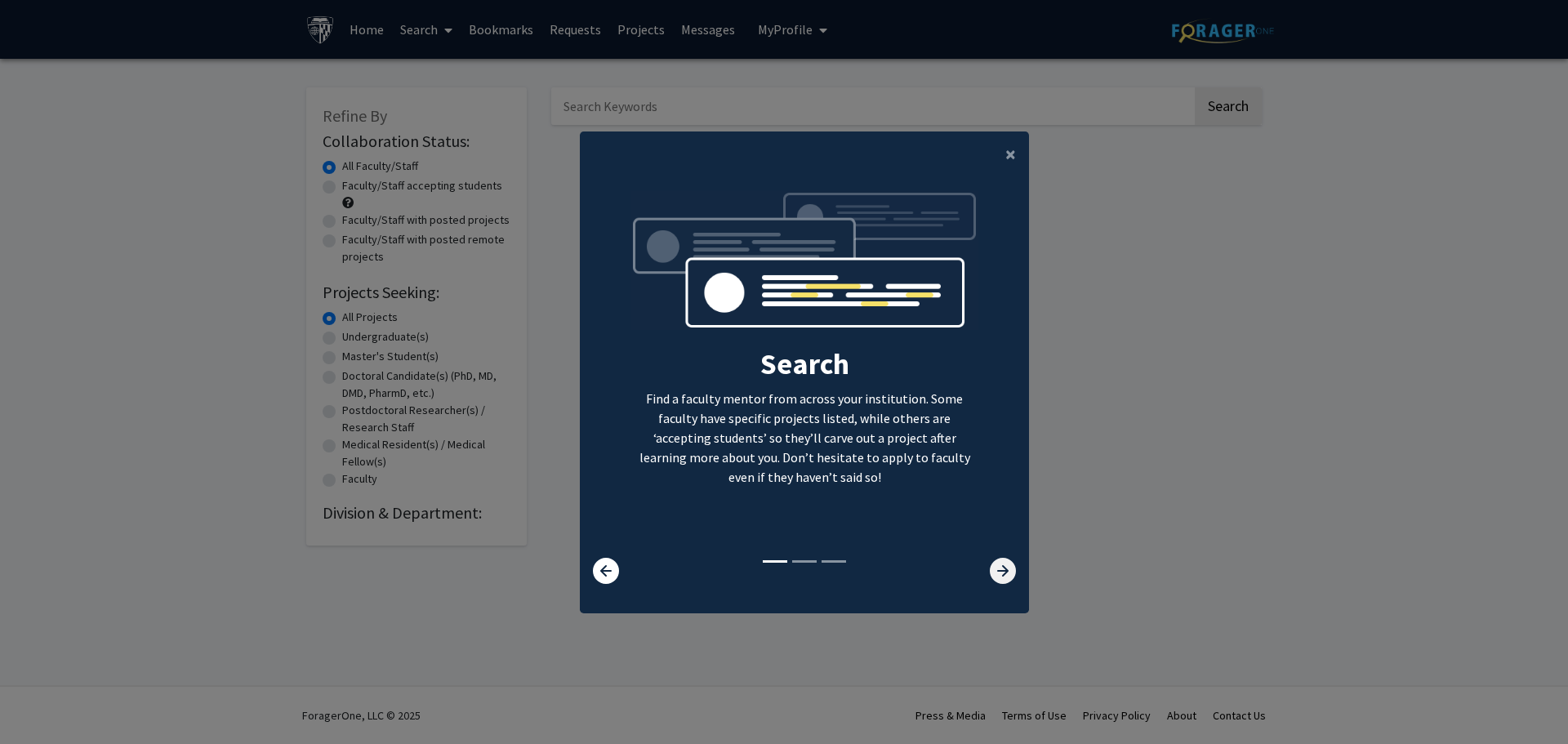
click at [994, 572] on icon at bounding box center [1003, 571] width 26 height 26
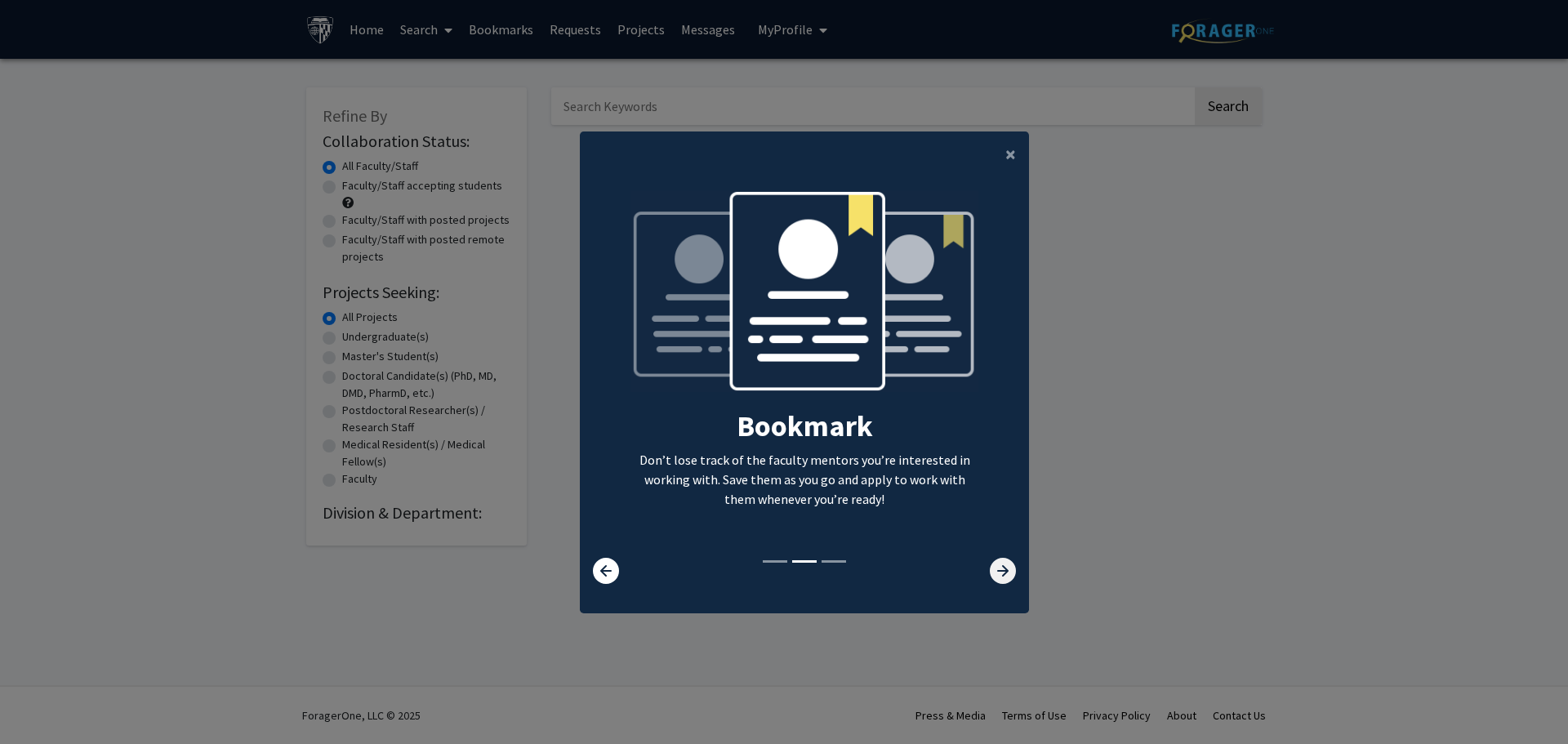
click at [994, 572] on icon at bounding box center [1003, 571] width 26 height 26
click at [1005, 150] on span "×" at bounding box center [1010, 153] width 10 height 25
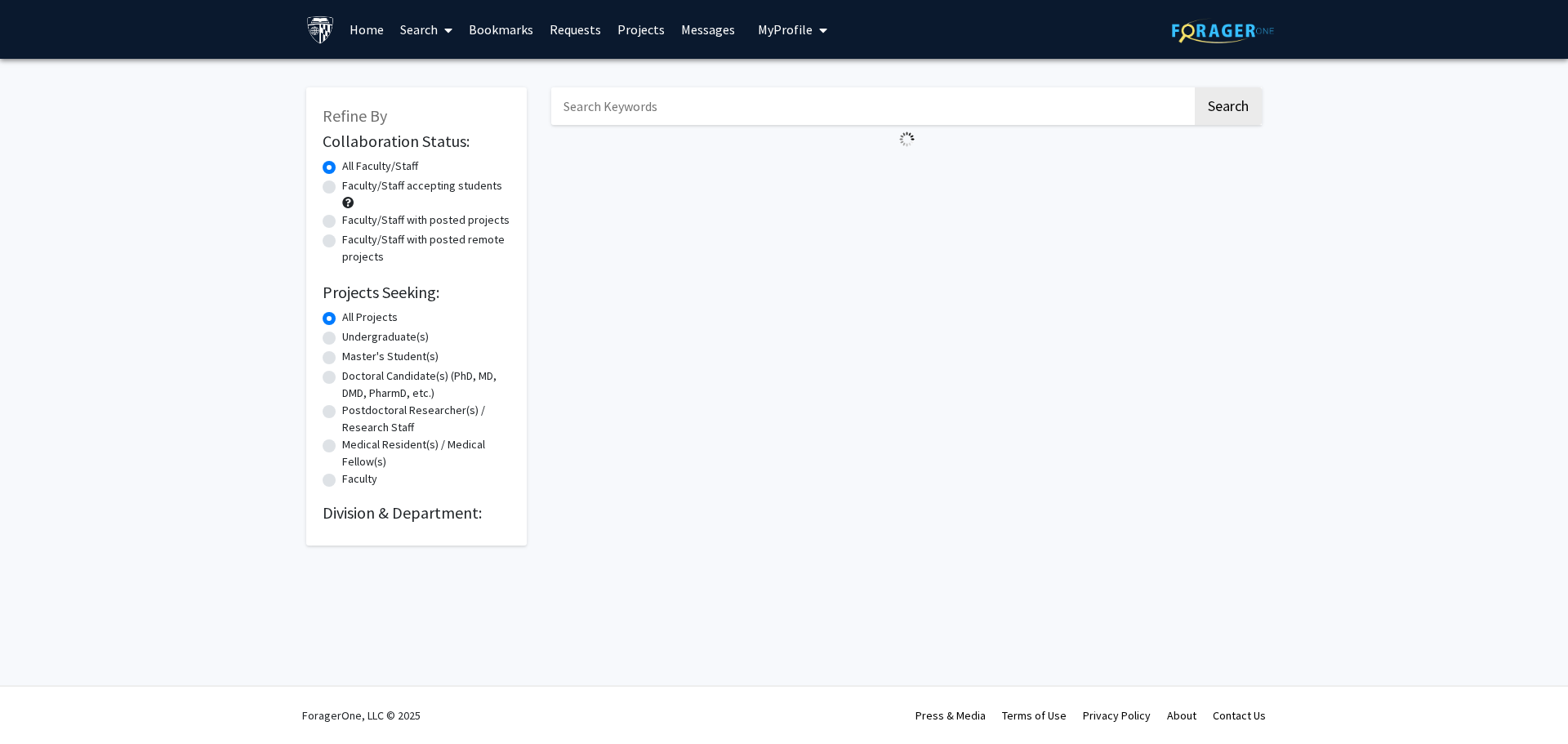
click at [342, 185] on label "Faculty/Staff accepting students" at bounding box center [422, 185] width 160 height 18
click at [342, 185] on input "Faculty/Staff accepting students" at bounding box center [347, 182] width 10 height 10
radio input "true"
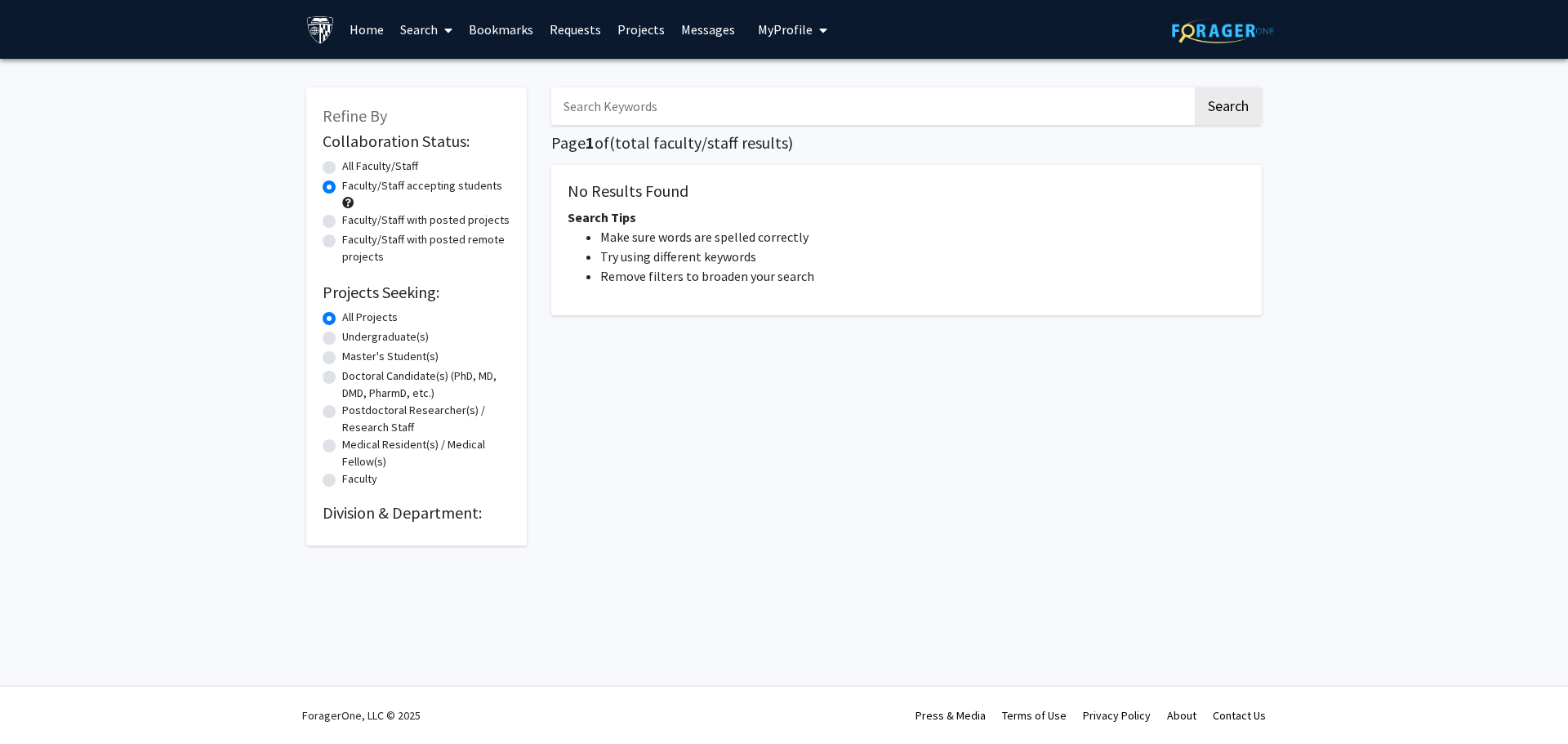
click at [342, 353] on label "Master's Student(s)" at bounding box center [390, 356] width 96 height 18
click at [342, 353] on input "Master's Student(s)" at bounding box center [347, 352] width 10 height 10
radio input "true"
click at [342, 164] on label "All Faculty/Staff" at bounding box center [380, 166] width 76 height 18
click at [342, 164] on input "All Faculty/Staff" at bounding box center [347, 162] width 10 height 10
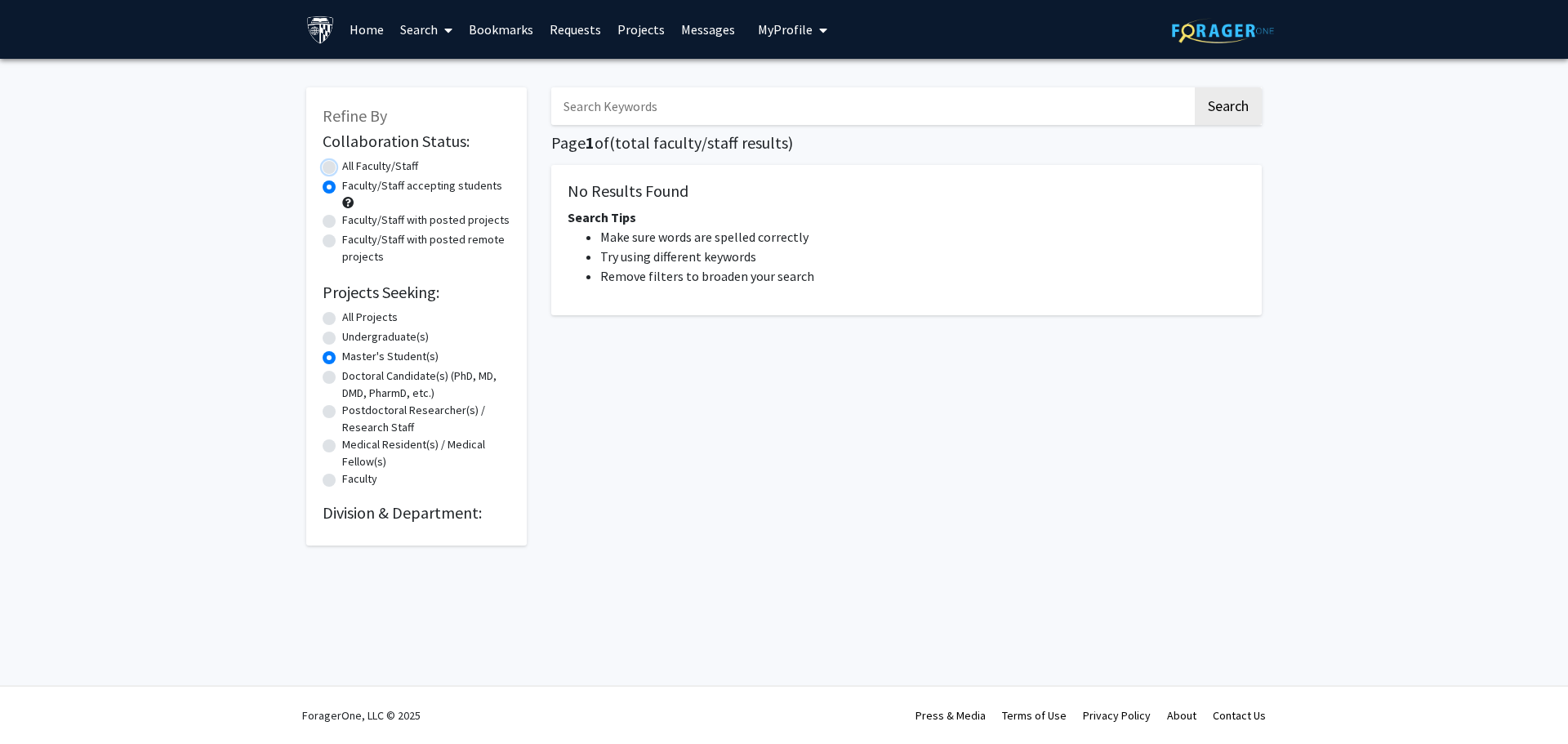
radio input "true"
click at [342, 187] on label "Faculty/Staff accepting students" at bounding box center [422, 185] width 160 height 18
click at [342, 187] on input "Faculty/Staff accepting students" at bounding box center [347, 182] width 10 height 10
radio input "true"
click at [342, 164] on label "All Faculty/Staff" at bounding box center [380, 166] width 76 height 18
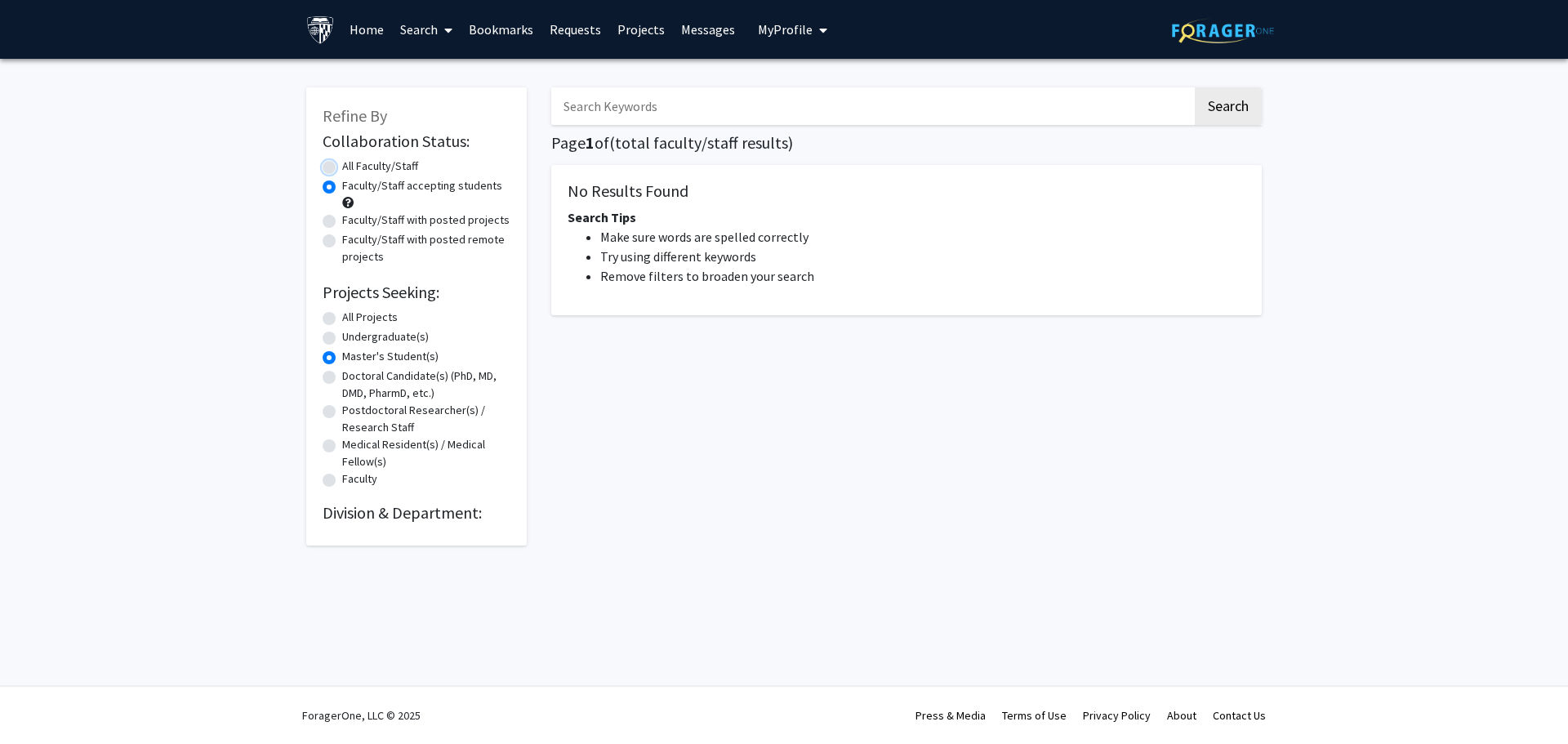
click at [342, 164] on input "All Faculty/Staff" at bounding box center [347, 162] width 10 height 10
radio input "true"
